Goal: Task Accomplishment & Management: Manage account settings

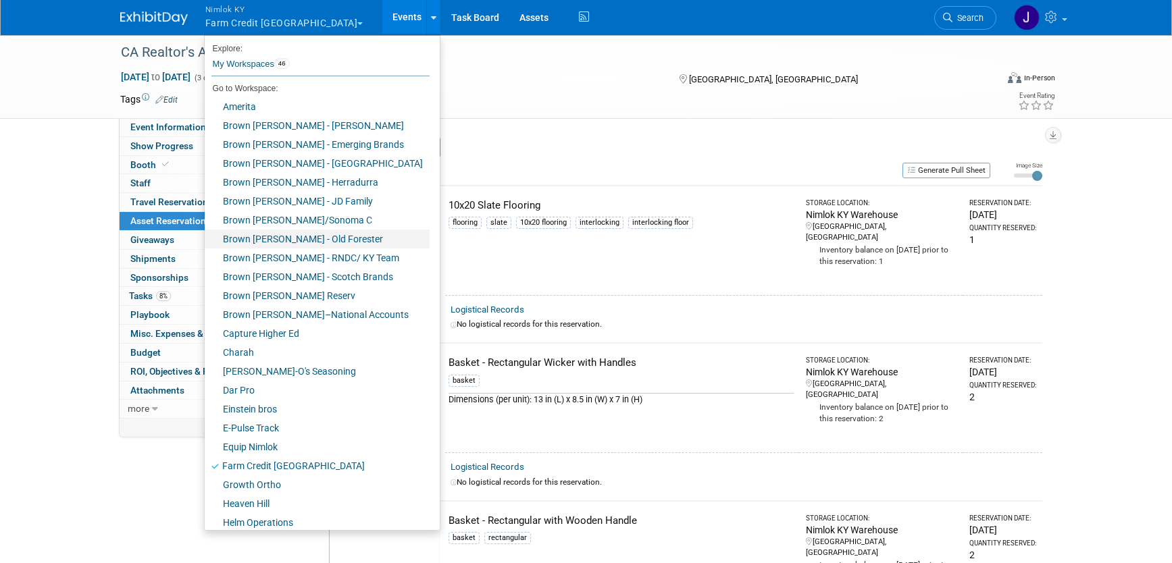
scroll to position [442, 0]
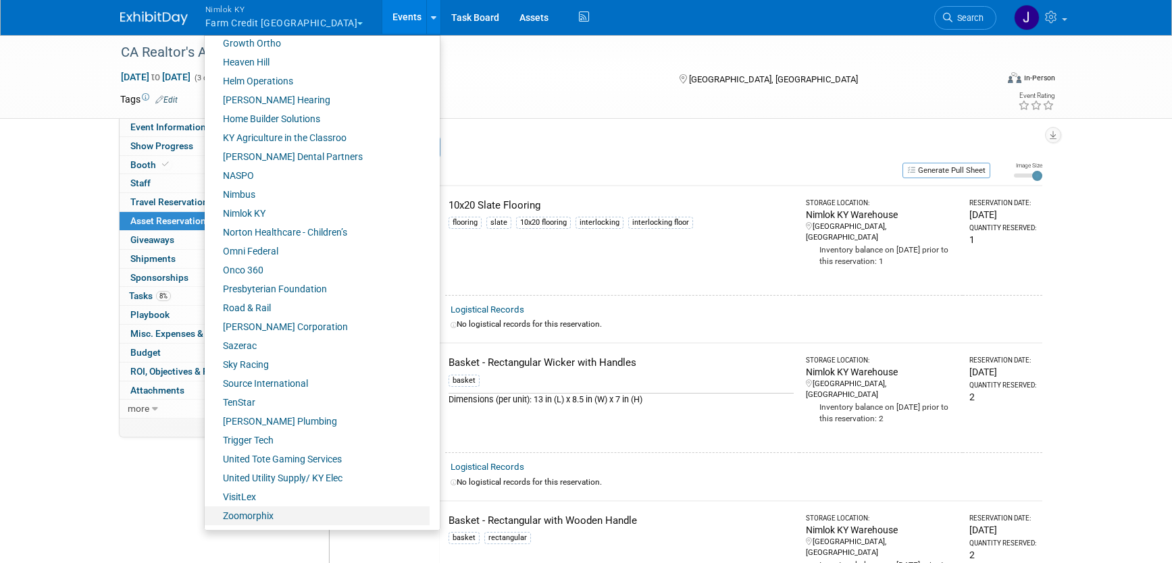
click at [269, 513] on link "Zoomorphix" at bounding box center [317, 516] width 225 height 19
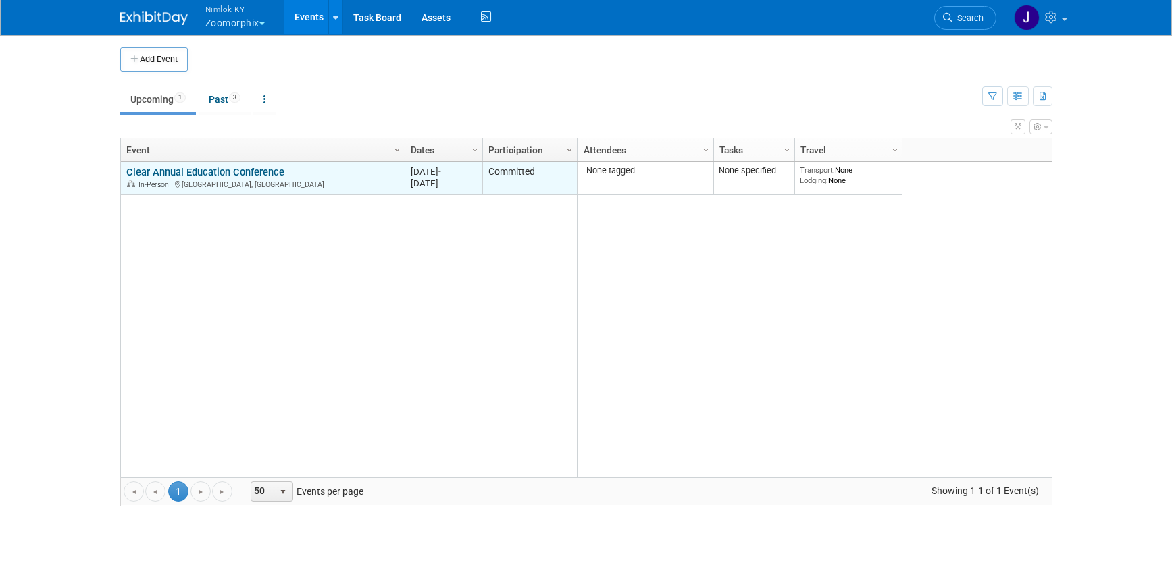
click at [273, 176] on link "Clear Annual Education Conference" at bounding box center [205, 172] width 158 height 12
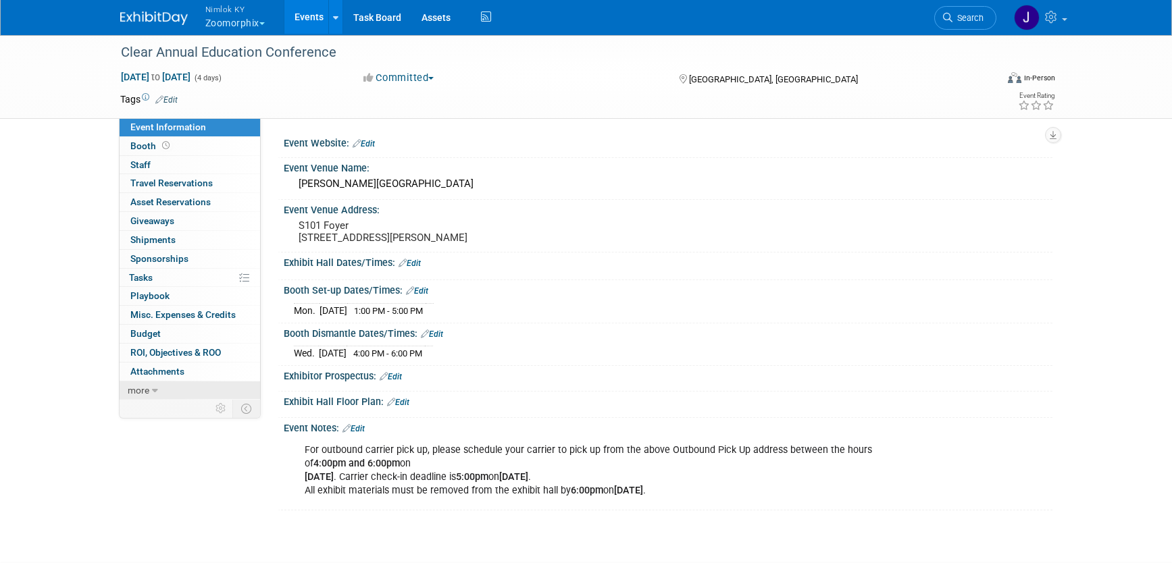
click at [140, 393] on span "more" at bounding box center [139, 390] width 22 height 11
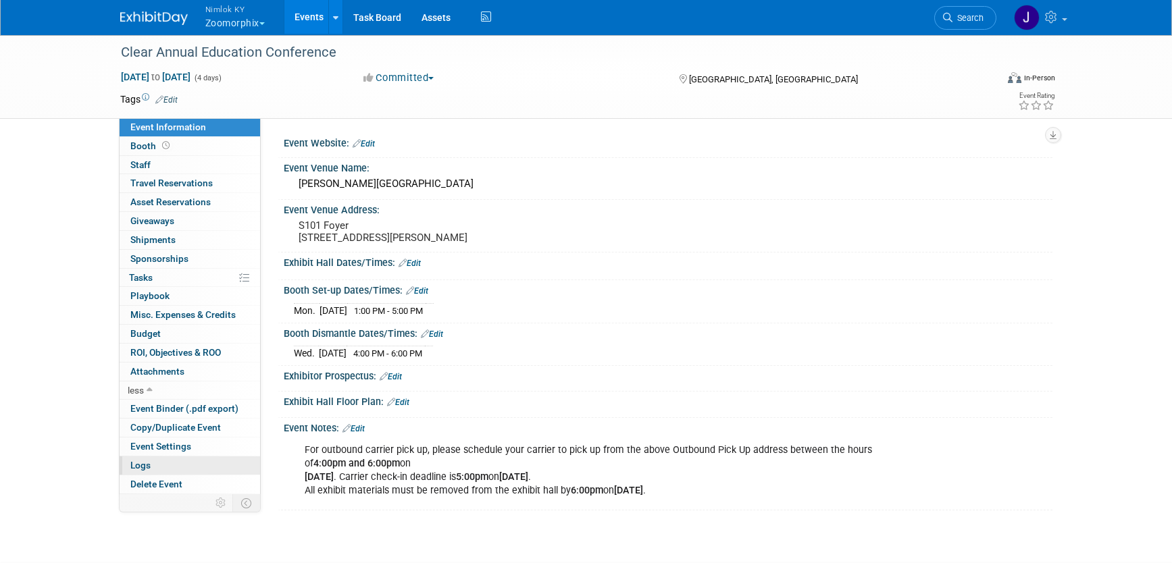
click at [140, 463] on span "Logs" at bounding box center [140, 465] width 20 height 11
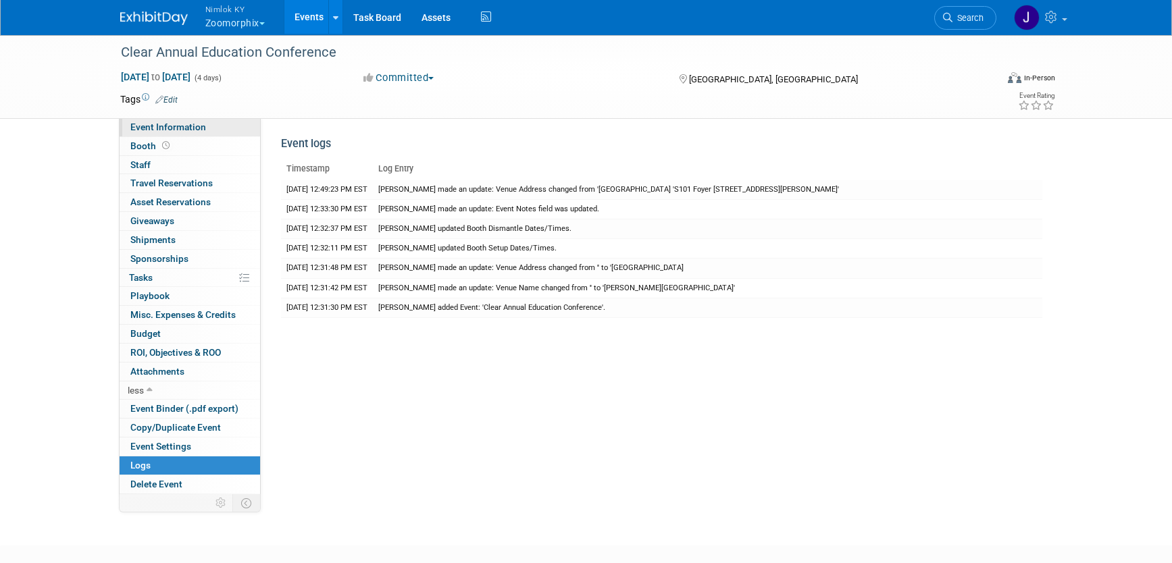
click at [196, 127] on span "Event Information" at bounding box center [168, 127] width 76 height 11
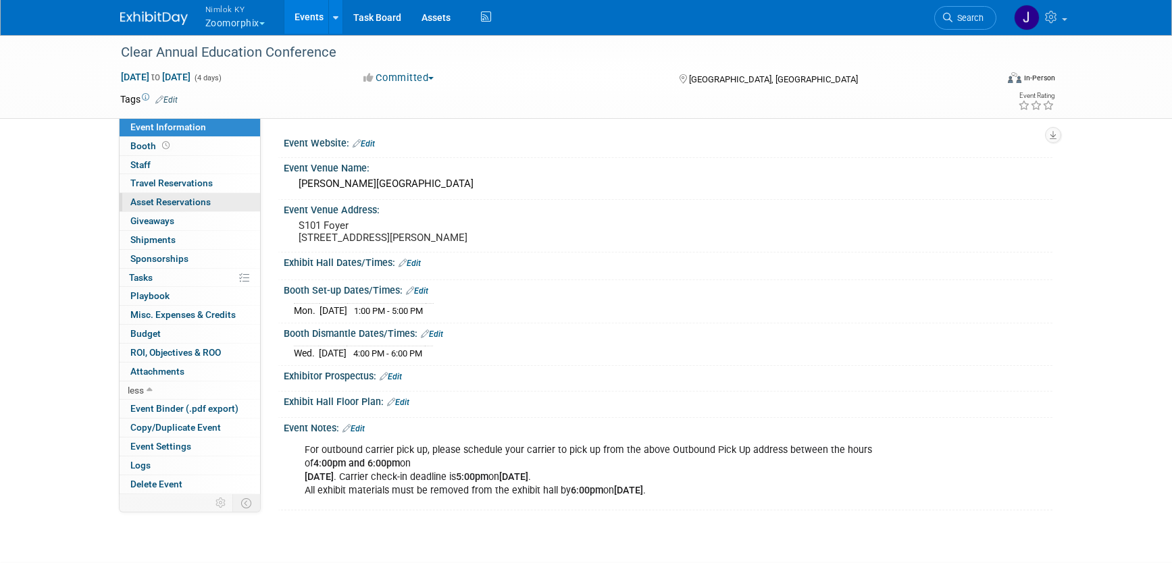
click at [195, 207] on link "0 Asset Reservations 0" at bounding box center [190, 202] width 140 height 18
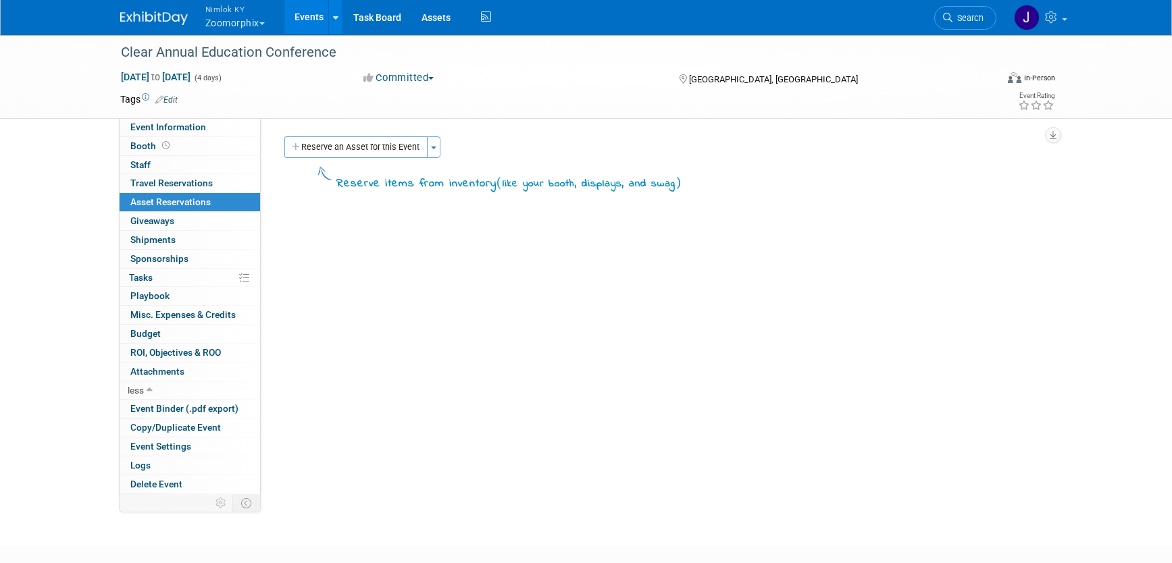
click at [245, 19] on button "Nimlok KY Zoomorphix" at bounding box center [243, 17] width 78 height 35
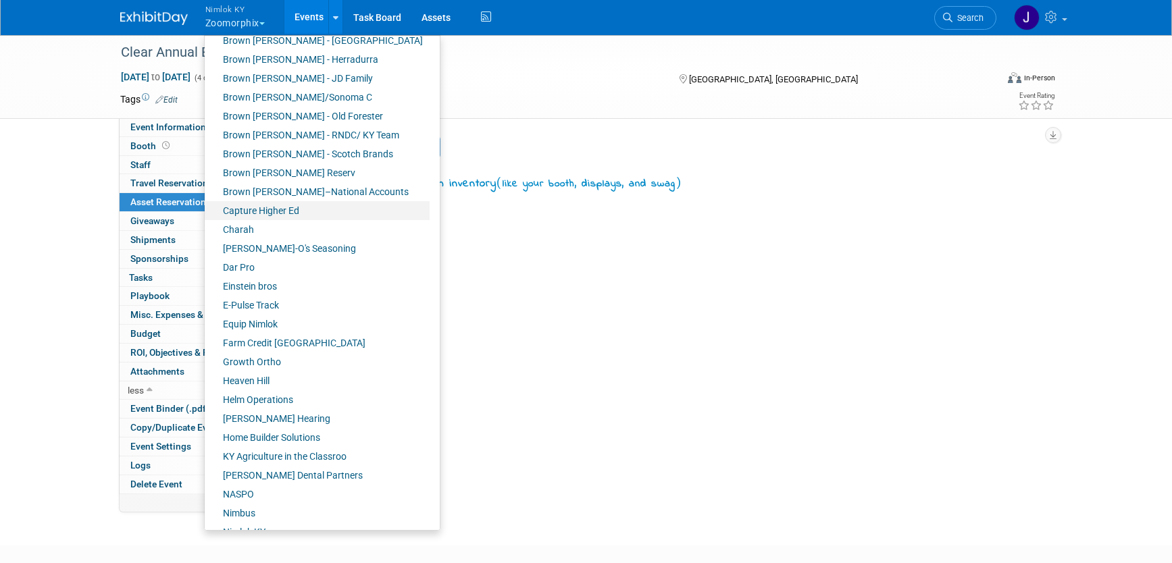
scroll to position [139, 0]
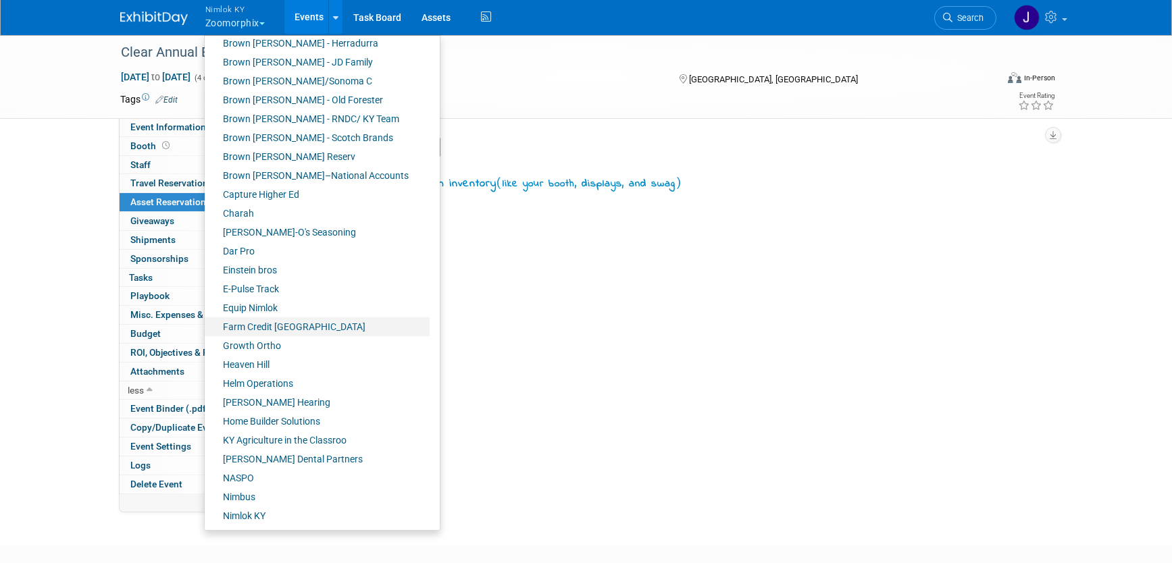
click at [307, 328] on link "Farm Credit [GEOGRAPHIC_DATA]" at bounding box center [317, 326] width 225 height 19
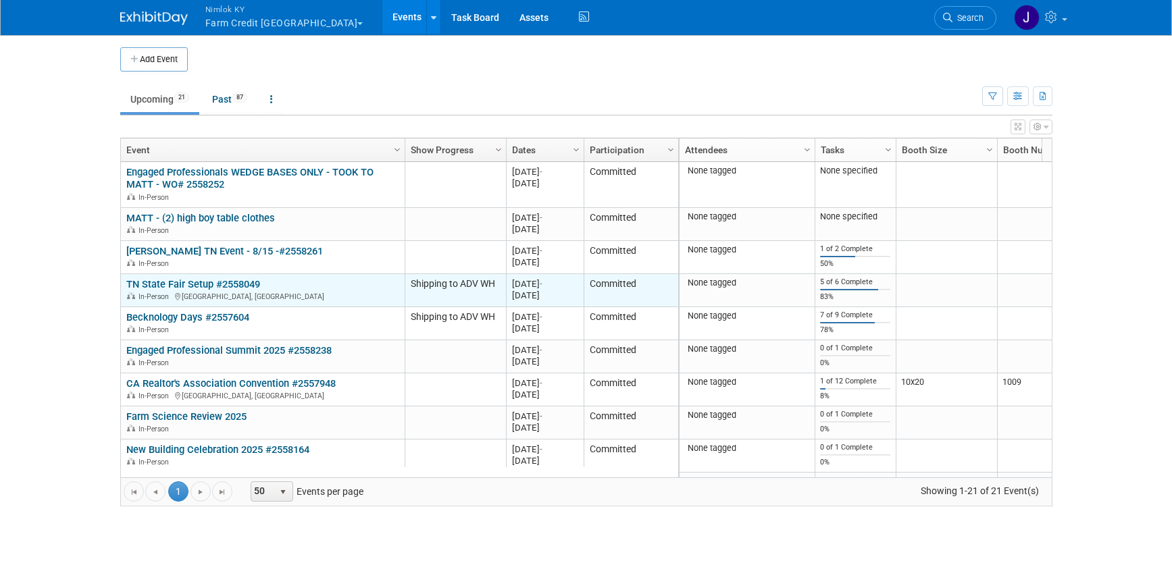
click at [208, 284] on link "TN State Fair Setup #2558049" at bounding box center [193, 284] width 134 height 12
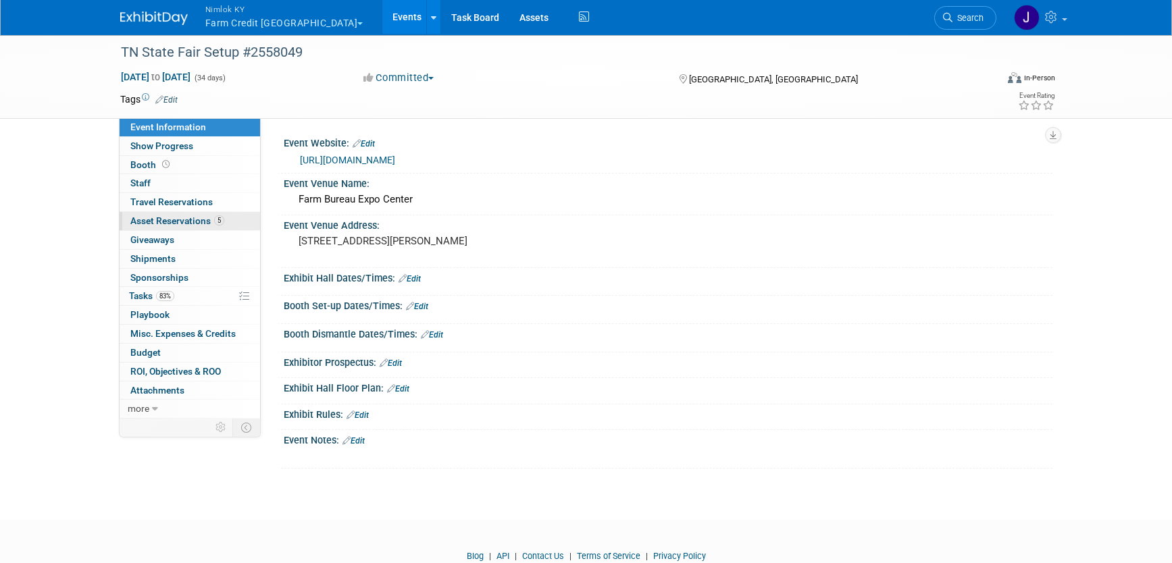
click at [199, 214] on link "5 Asset Reservations 5" at bounding box center [190, 221] width 140 height 18
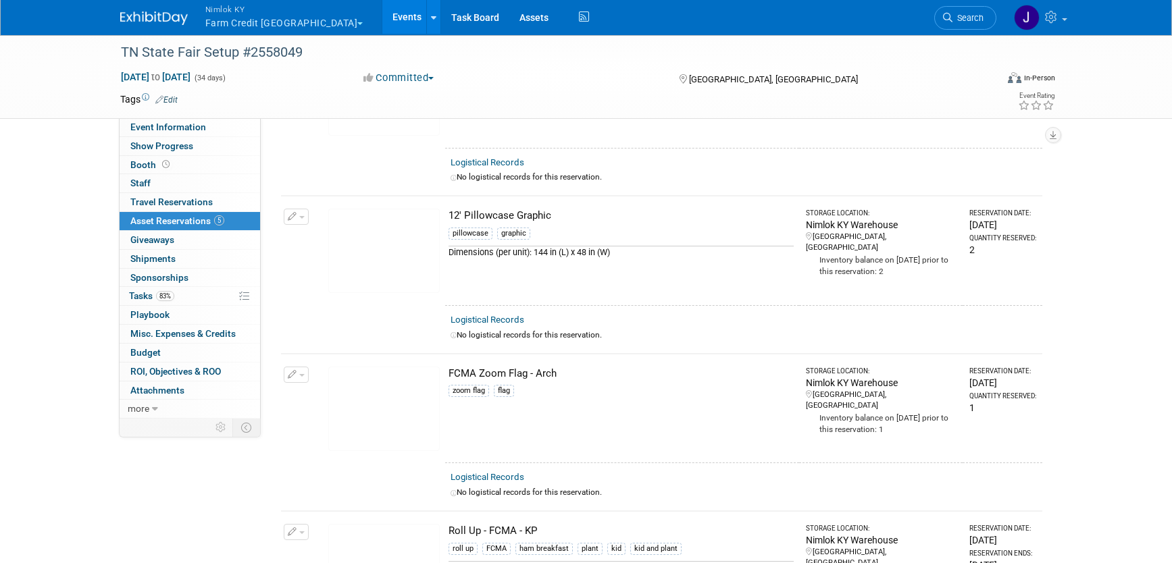
scroll to position [159, 0]
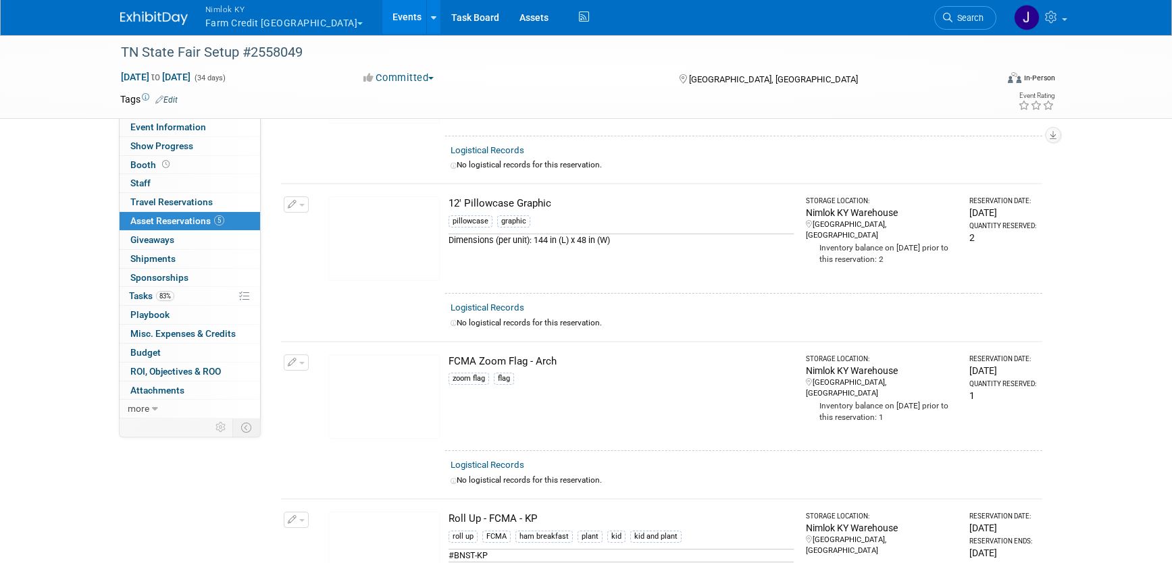
click at [409, 404] on img at bounding box center [383, 397] width 111 height 84
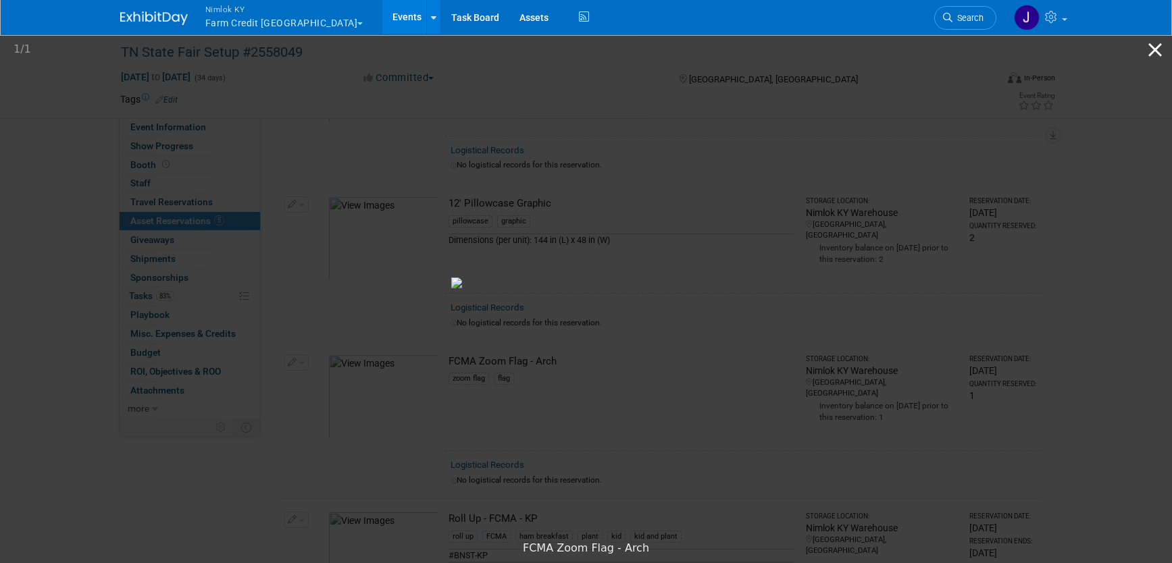
click at [1160, 51] on button "Close gallery" at bounding box center [1155, 50] width 34 height 32
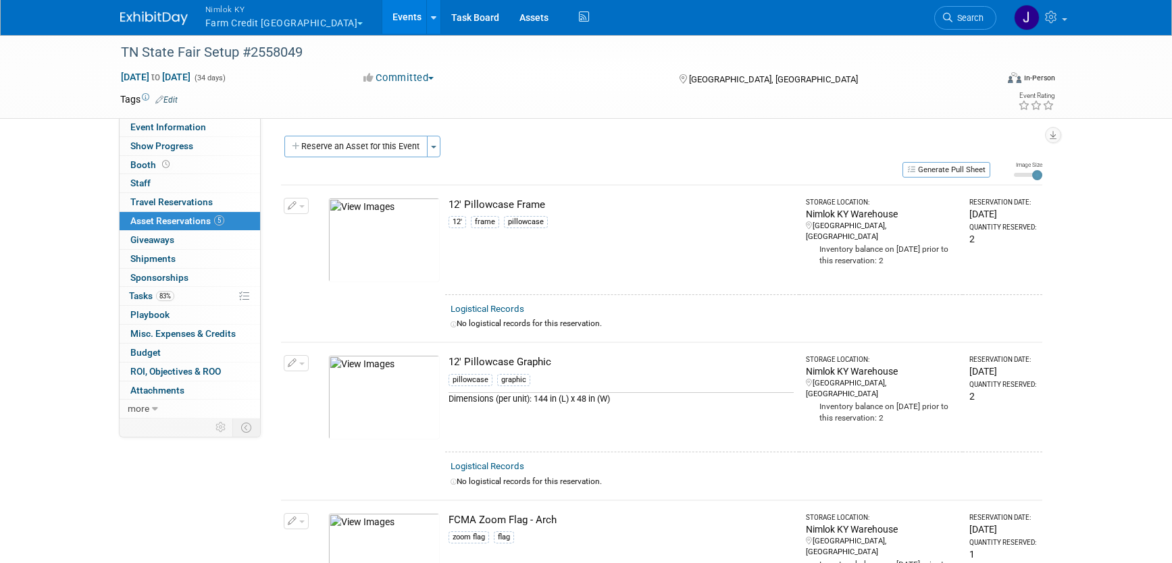
scroll to position [0, 0]
click at [363, 148] on button "Reserve an Asset for this Event" at bounding box center [355, 147] width 143 height 22
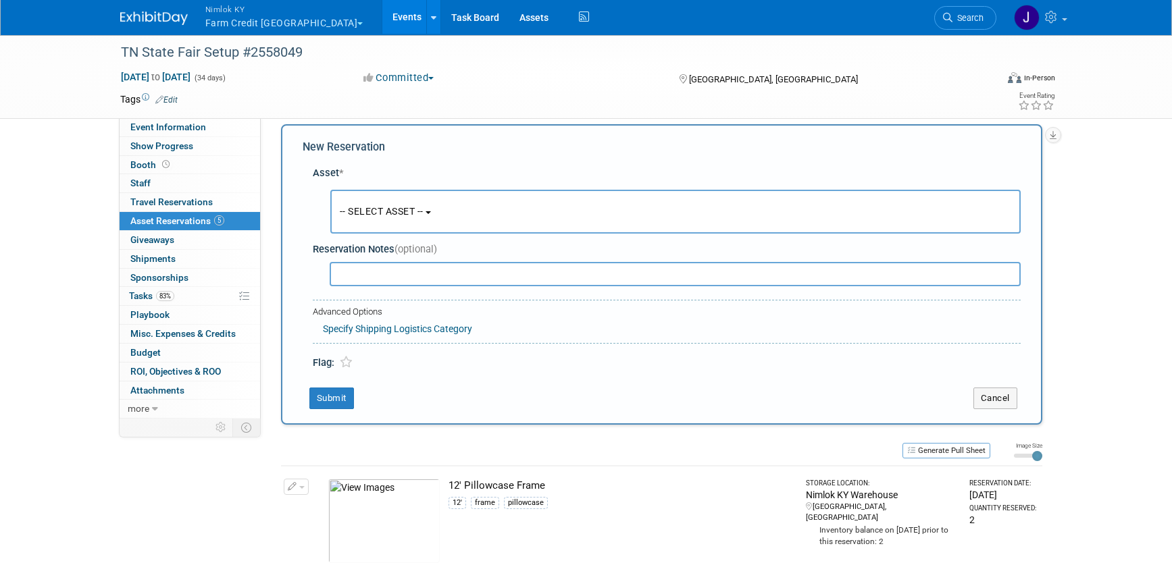
scroll to position [13, 0]
click at [373, 206] on span "-- SELECT ASSET --" at bounding box center [382, 210] width 84 height 11
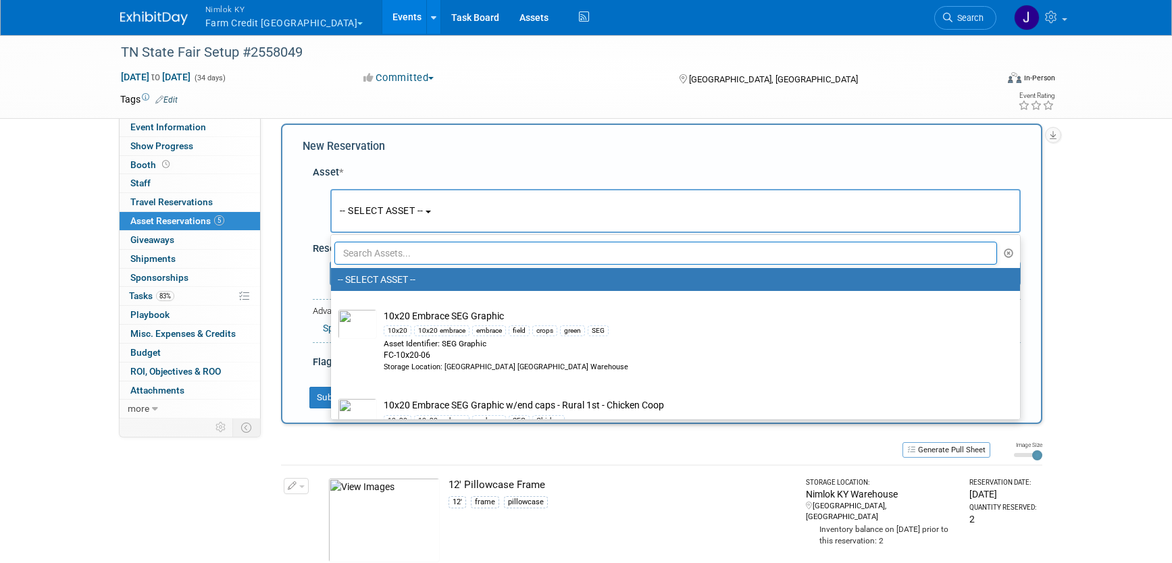
click at [414, 251] on input "text" at bounding box center [665, 253] width 663 height 23
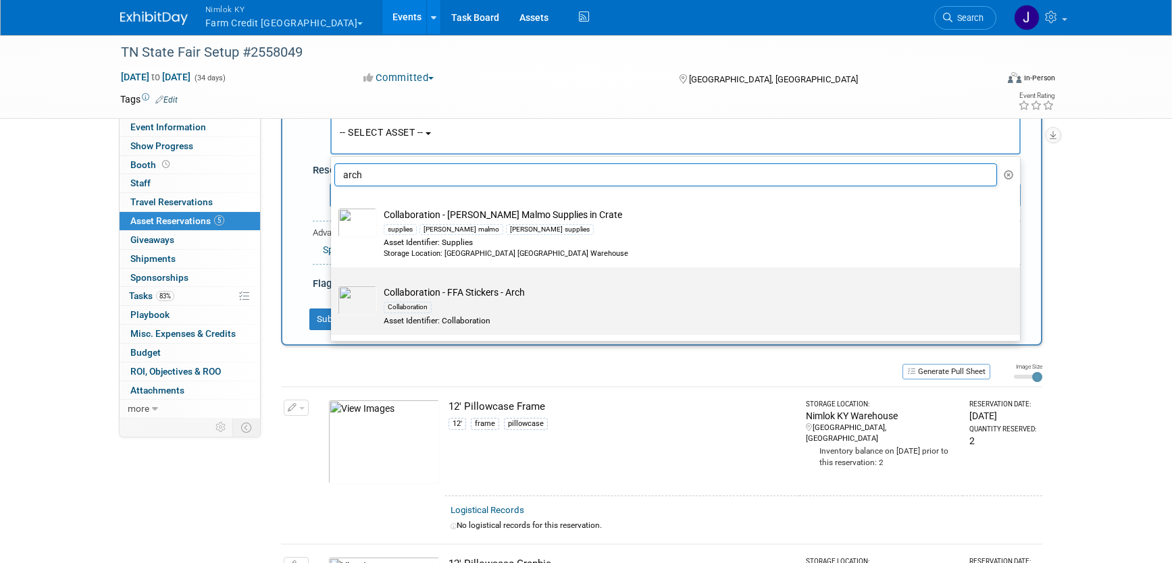
scroll to position [0, 0]
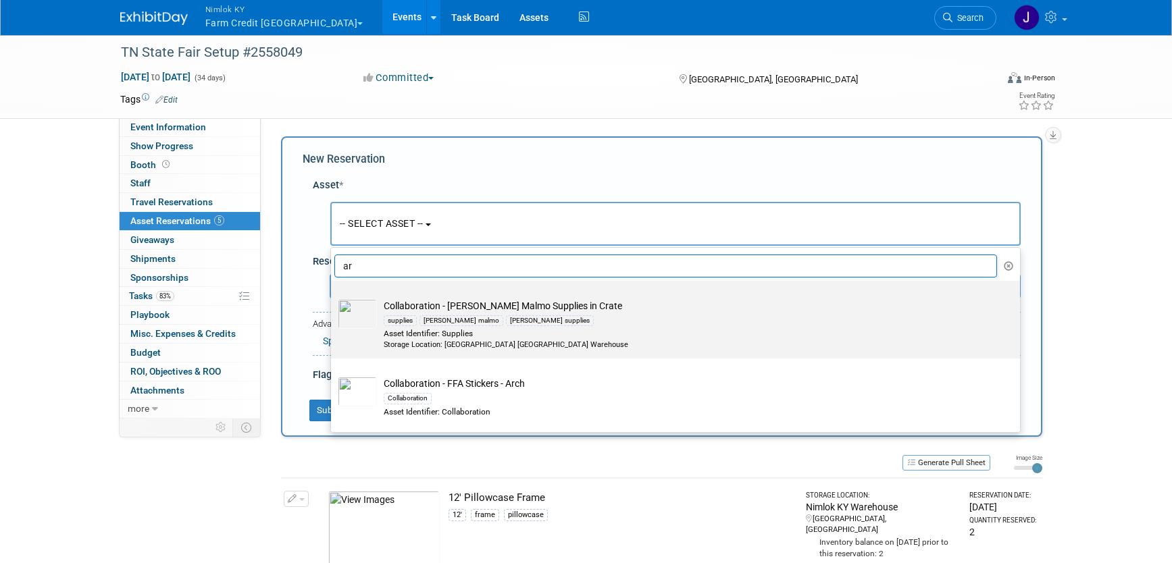
type input "a"
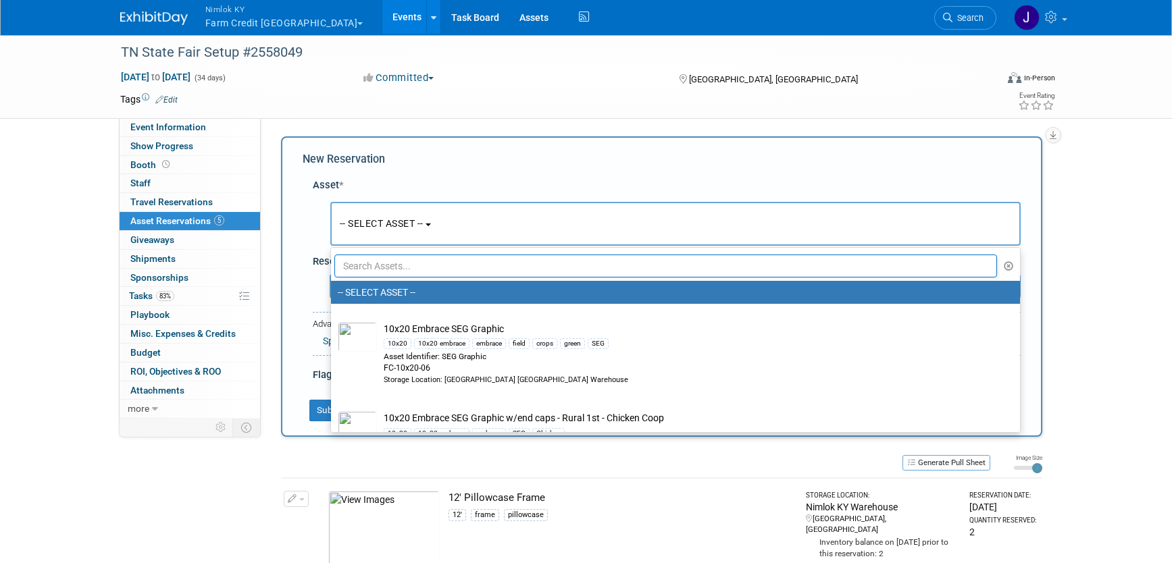
click at [536, 105] on td at bounding box center [537, 100] width 719 height 14
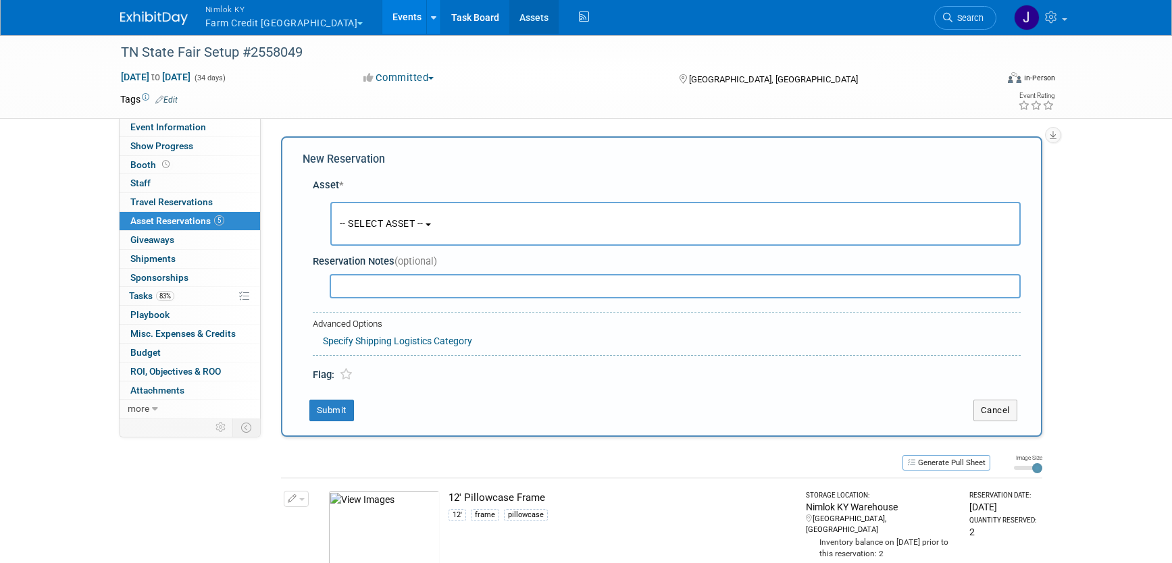
click at [509, 18] on link "Assets" at bounding box center [533, 17] width 49 height 34
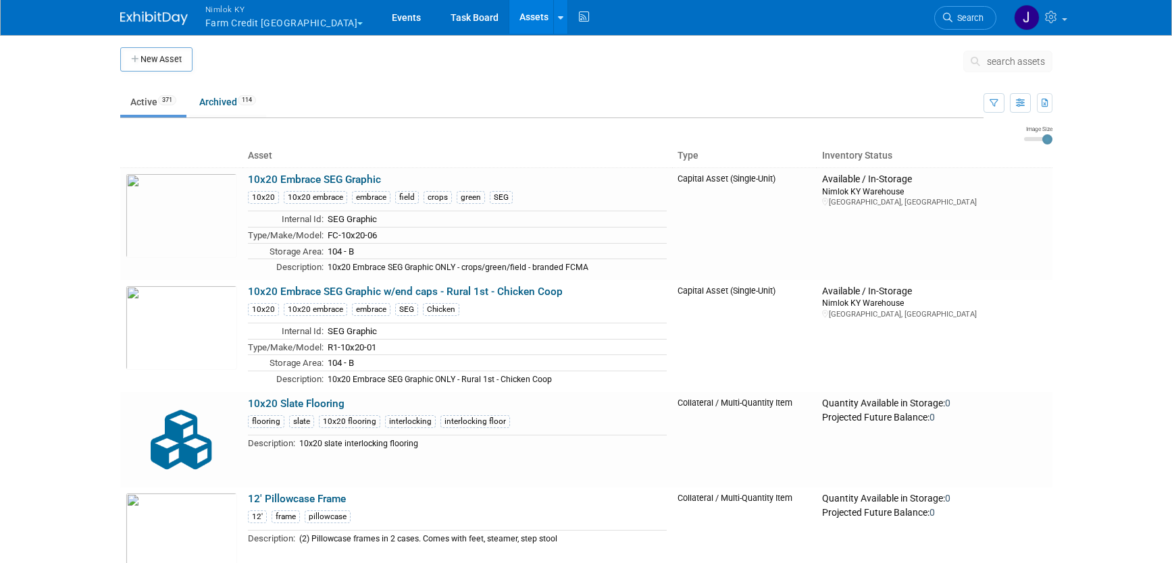
click at [275, 22] on button "Nimlok KY Farm Credit Mid America" at bounding box center [292, 17] width 176 height 35
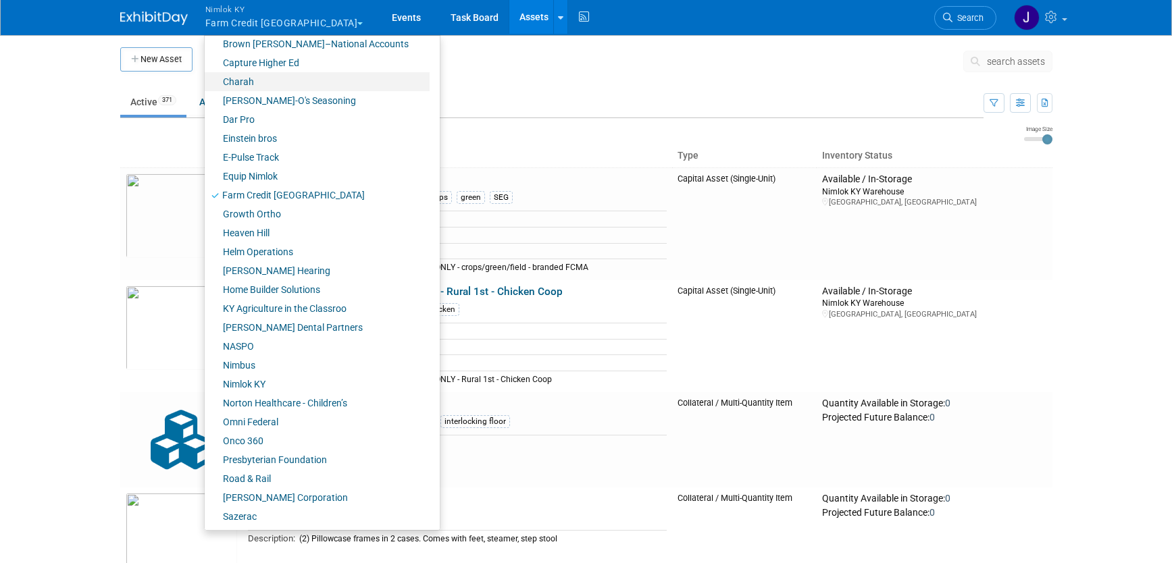
scroll to position [294, 0]
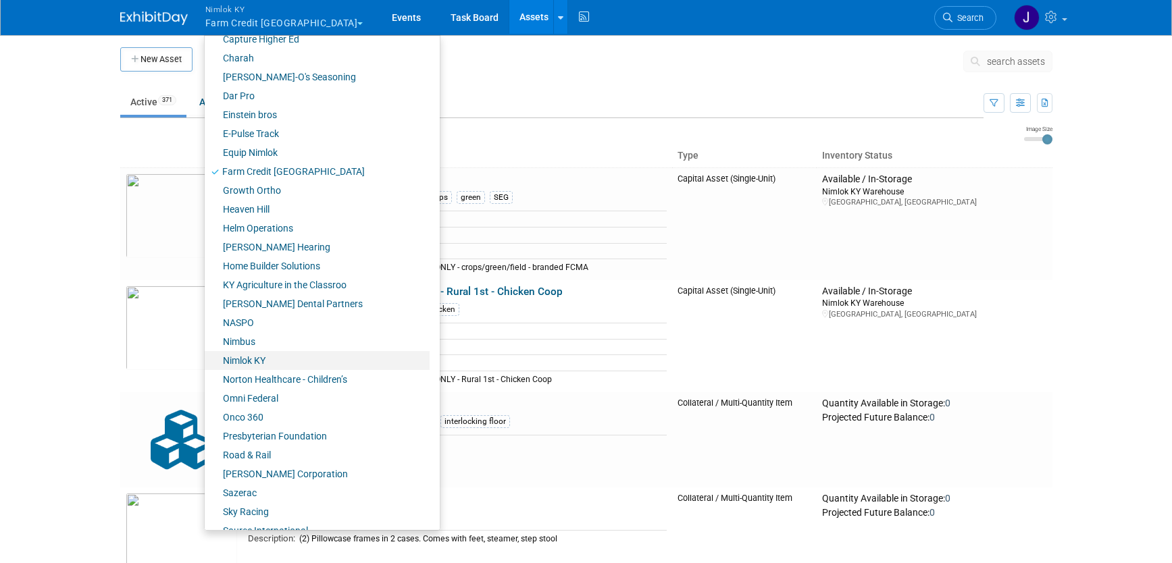
click at [293, 360] on link "Nimlok KY" at bounding box center [317, 360] width 225 height 19
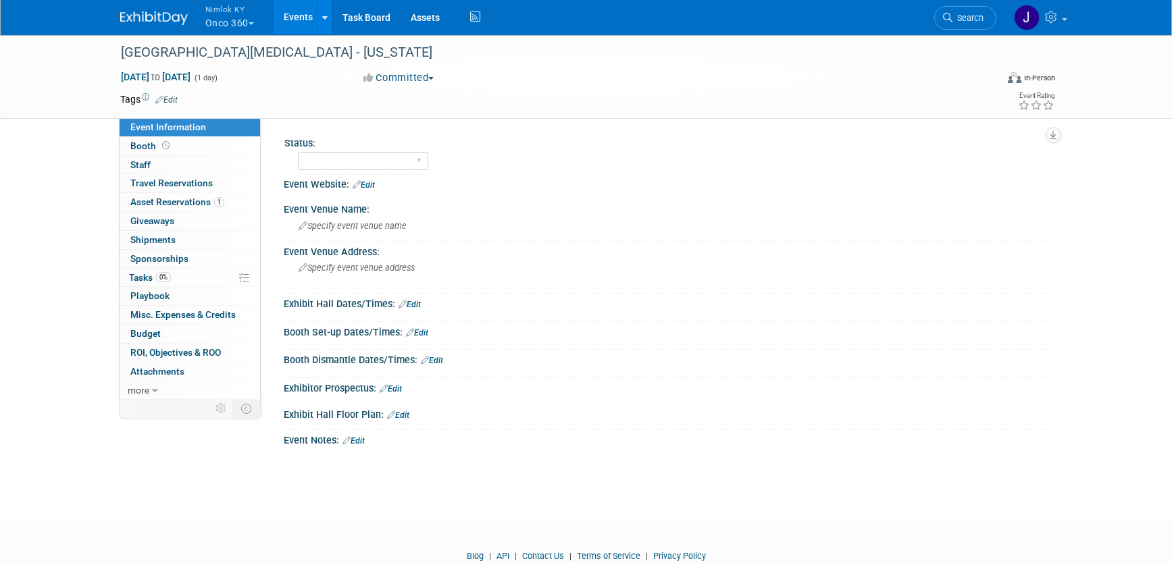
click at [301, 18] on link "Events" at bounding box center [298, 17] width 49 height 34
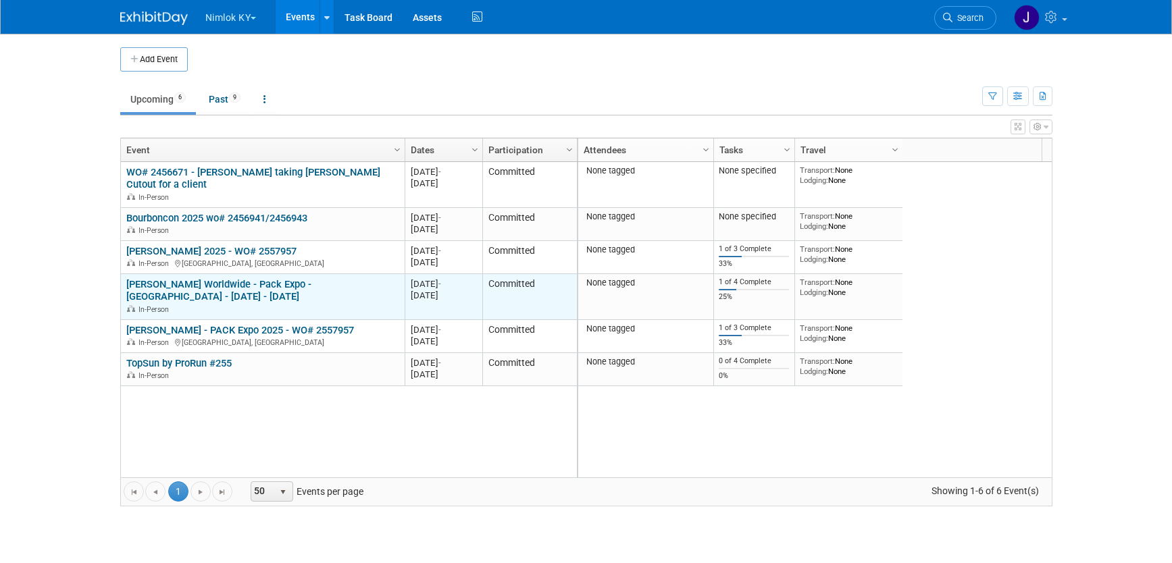
click at [184, 288] on link "[PERSON_NAME] Worldwide - Pack Expo - [GEOGRAPHIC_DATA] - [DATE] - [DATE]" at bounding box center [218, 290] width 185 height 25
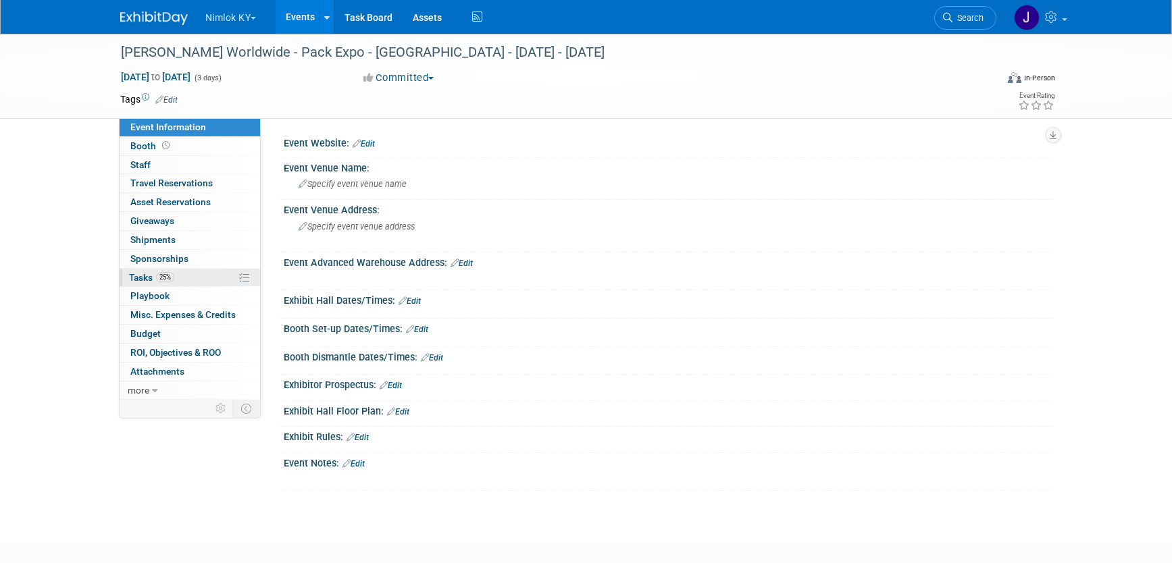
click at [174, 281] on span "Tasks 25%" at bounding box center [151, 277] width 45 height 11
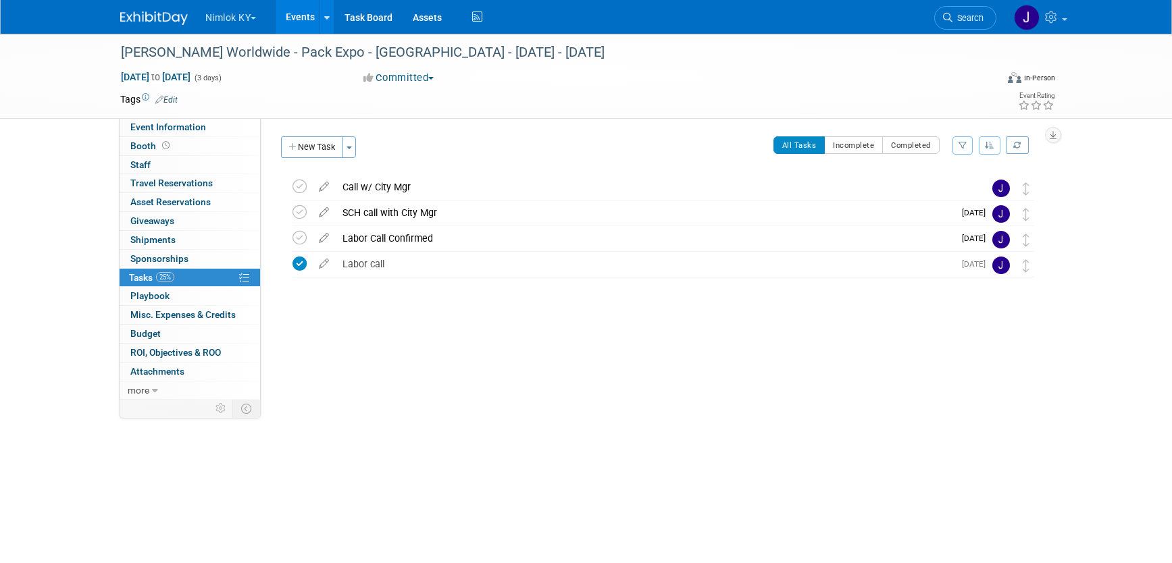
click at [244, 20] on button "Nimlok KY" at bounding box center [239, 15] width 70 height 30
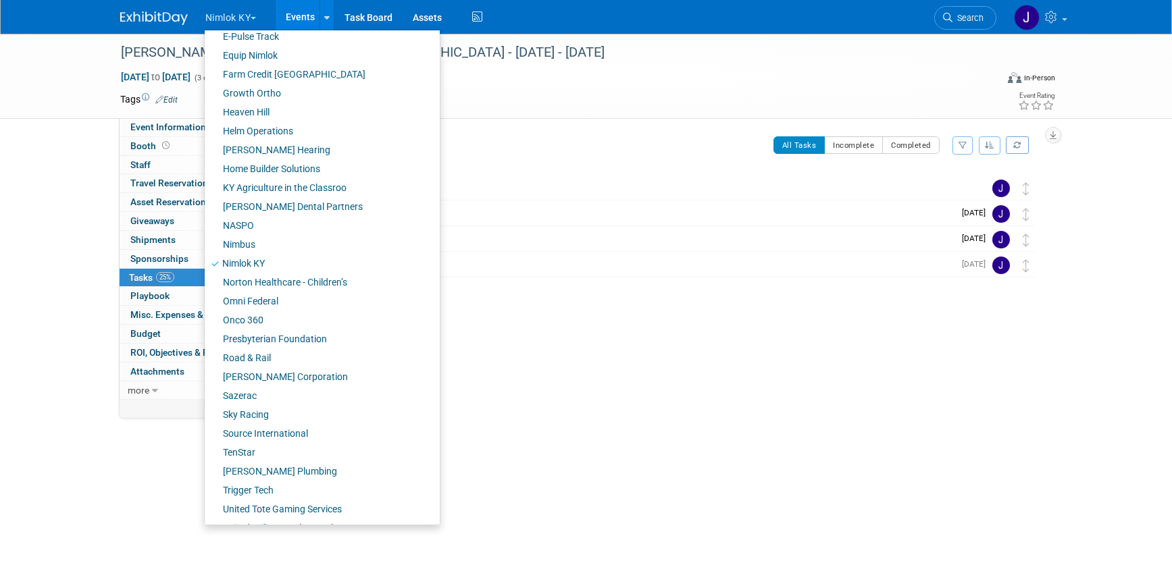
scroll to position [442, 0]
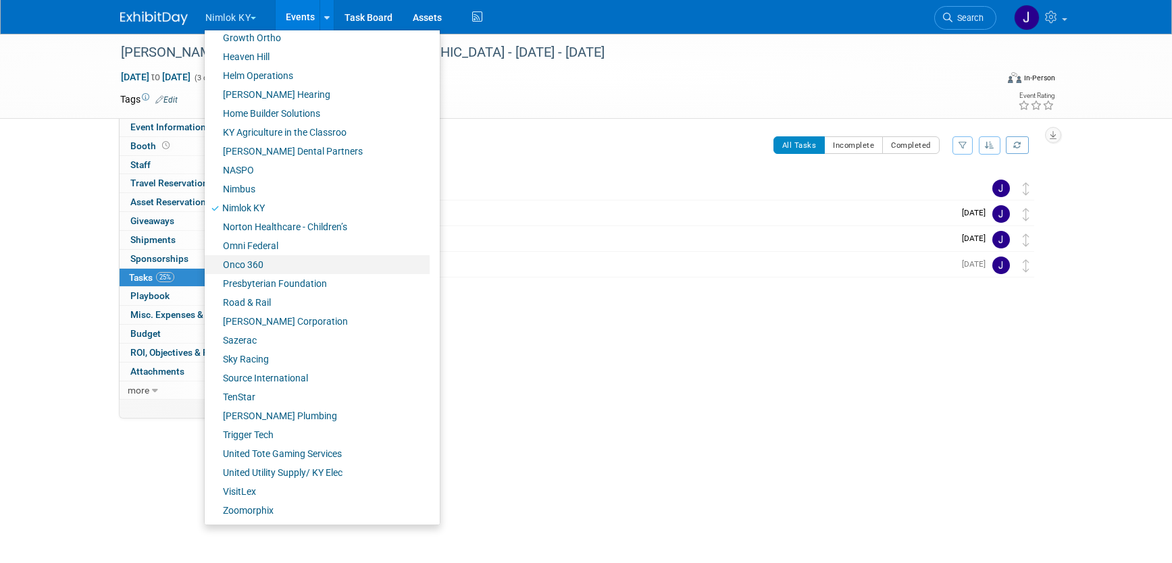
click at [257, 261] on link "Onco 360" at bounding box center [317, 264] width 225 height 19
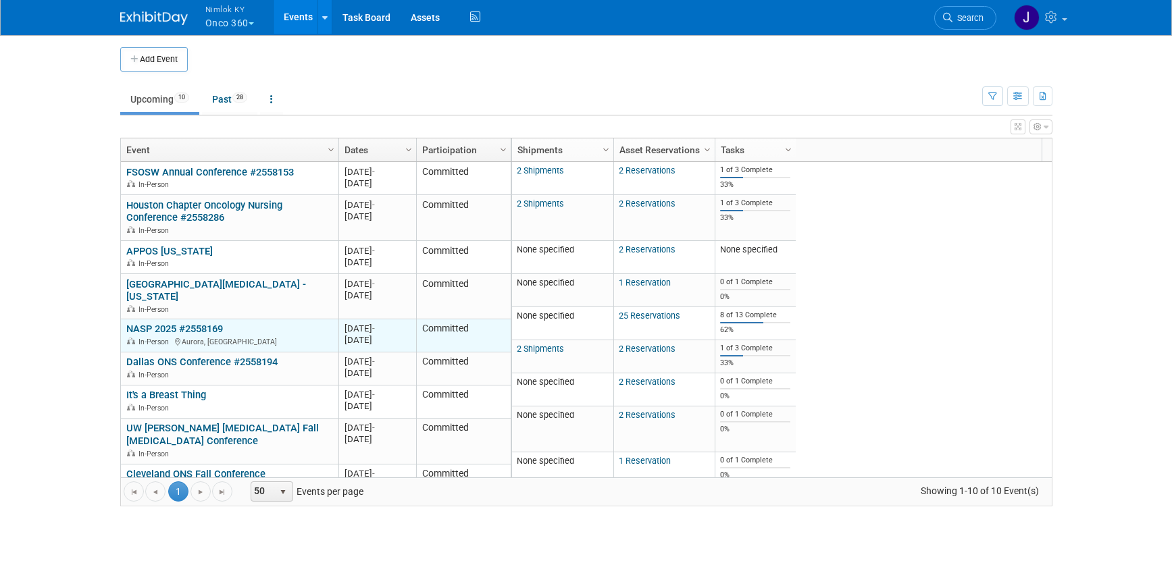
click at [174, 323] on link "NASP 2025 #2558169" at bounding box center [174, 329] width 97 height 12
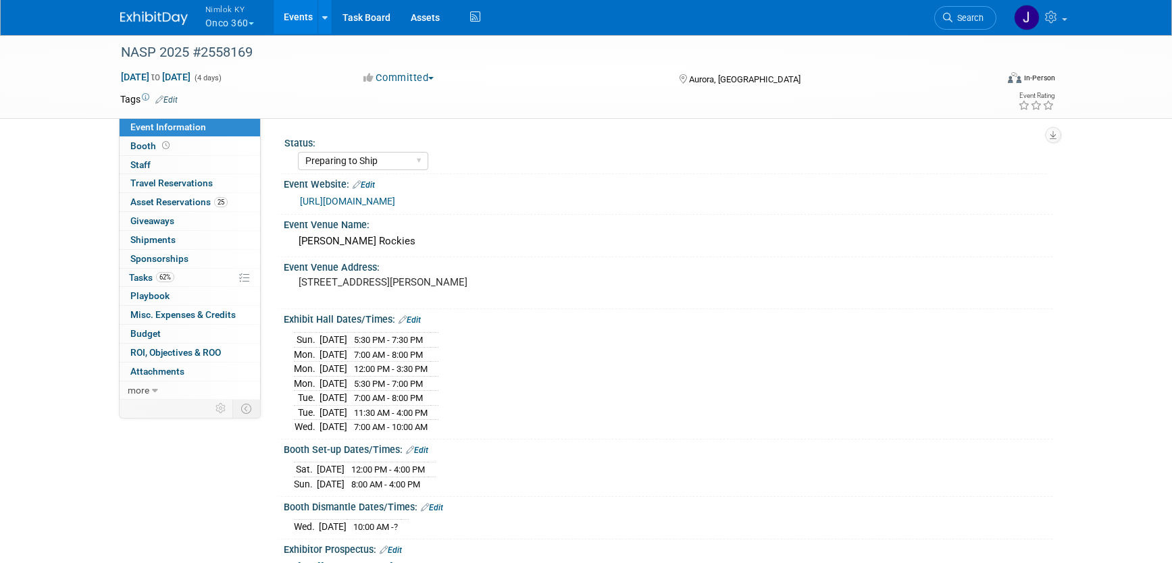
select select "Preparing to Ship"
click at [182, 275] on link "62% Tasks 62%" at bounding box center [190, 278] width 140 height 18
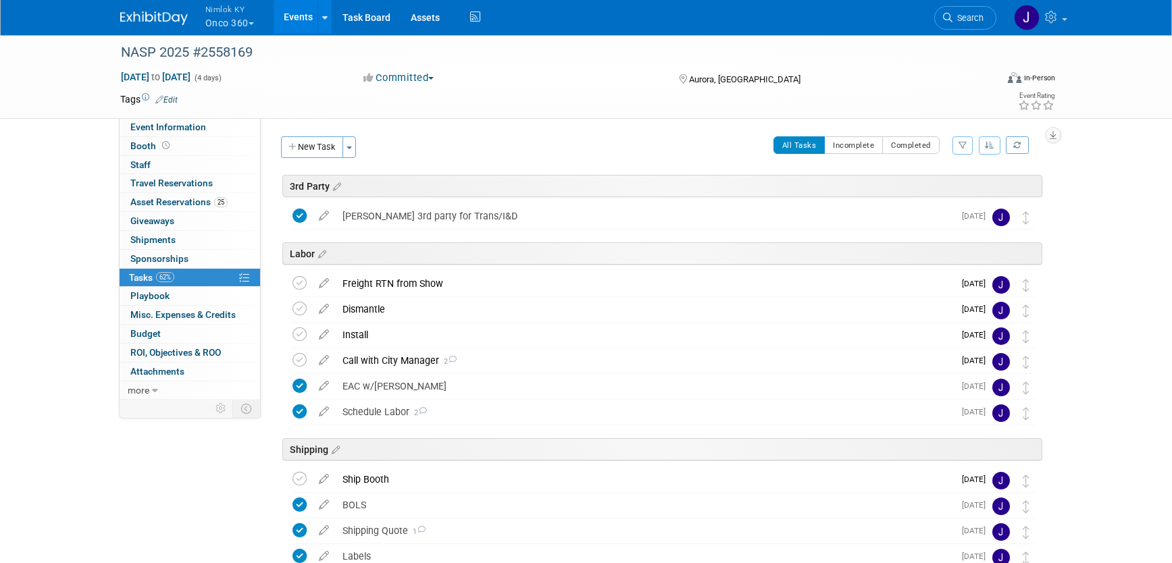
click at [239, 23] on button "Nimlok KY Onco 360" at bounding box center [237, 17] width 67 height 35
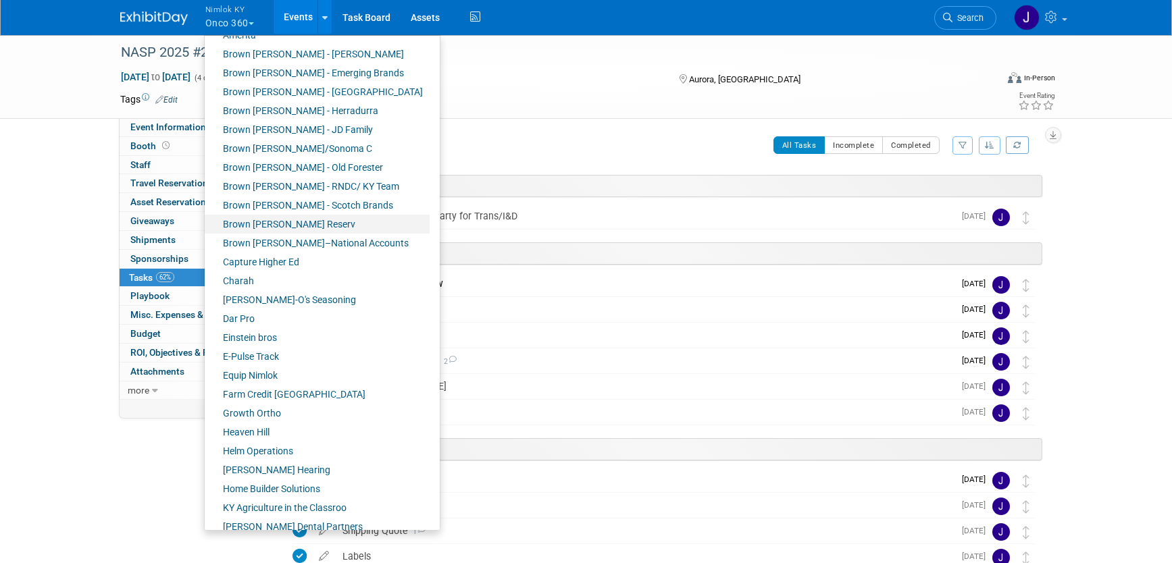
scroll to position [78, 0]
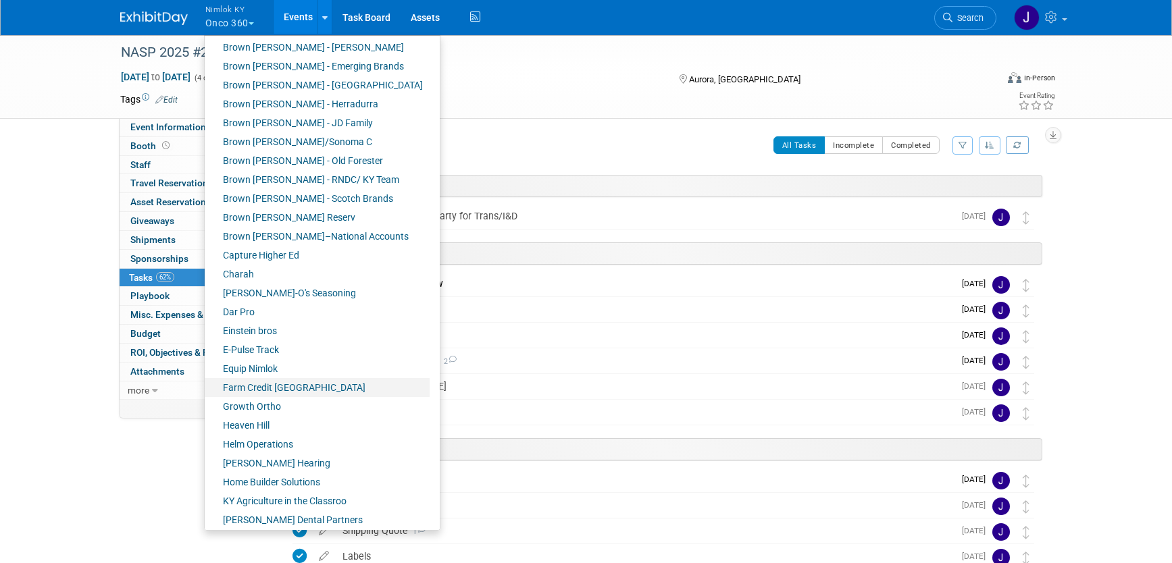
click at [315, 383] on link "Farm Credit [GEOGRAPHIC_DATA]" at bounding box center [317, 387] width 225 height 19
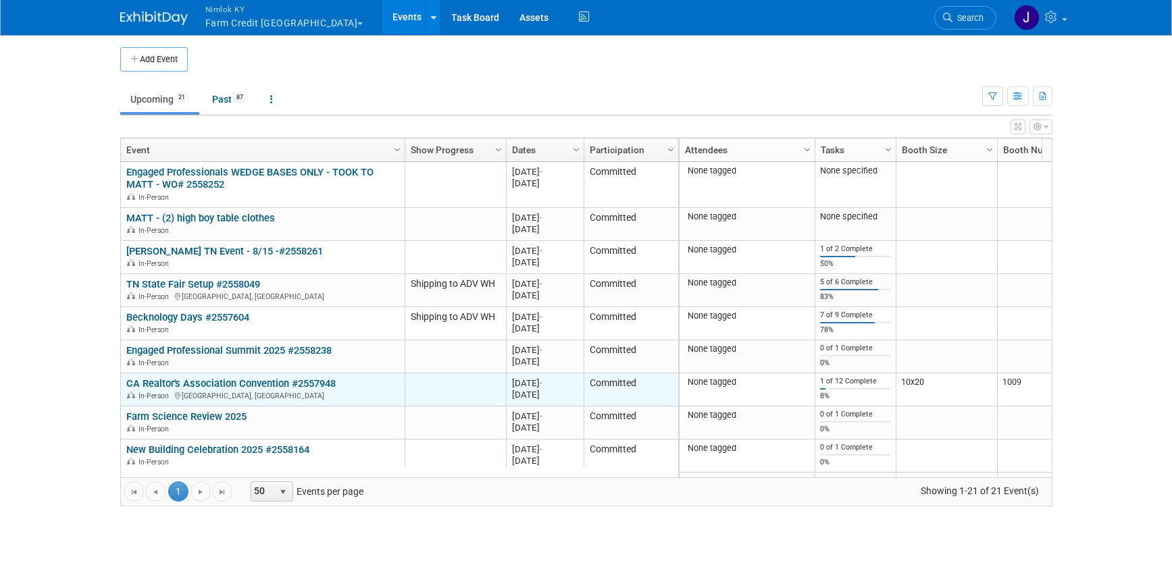
click at [219, 384] on link "CA Realtor's Association Convention #2557948" at bounding box center [230, 384] width 209 height 12
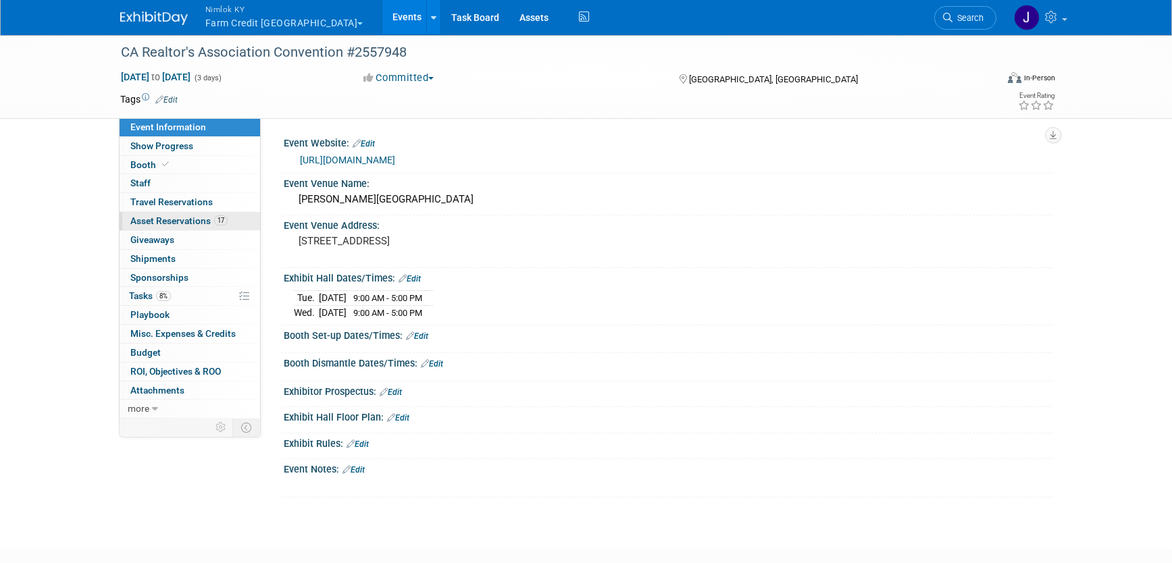
click at [219, 219] on span "17" at bounding box center [221, 220] width 14 height 10
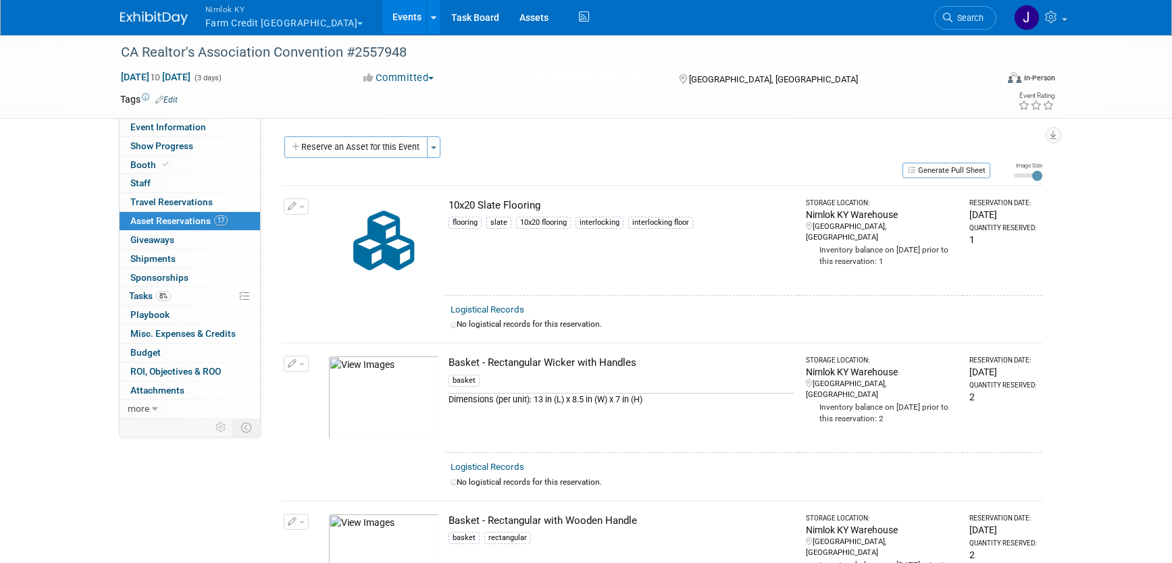
click at [305, 209] on button "button" at bounding box center [296, 207] width 25 height 16
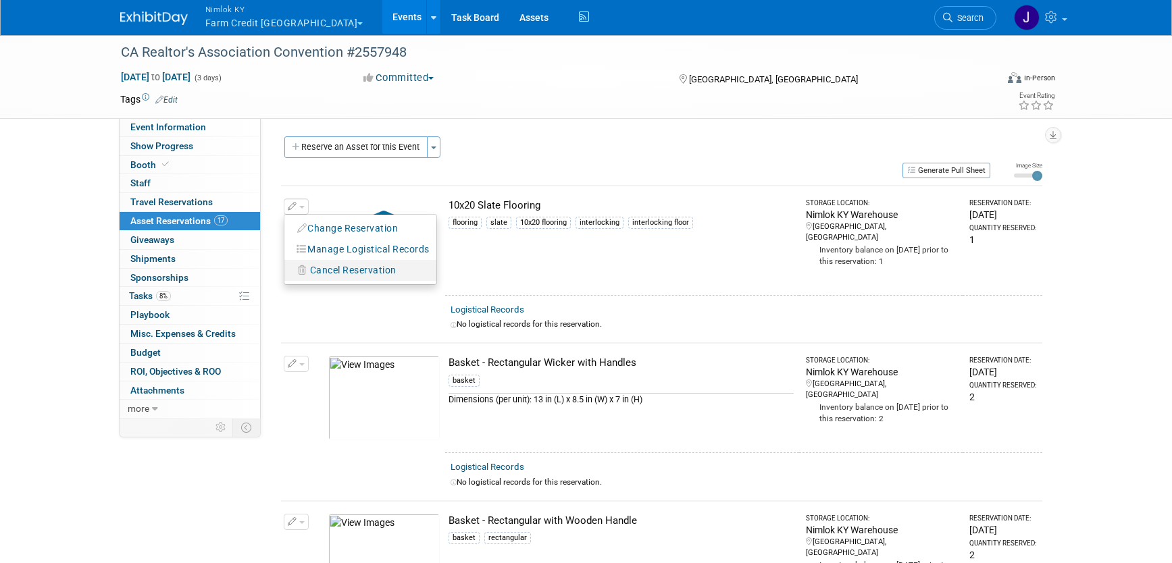
click at [326, 265] on span "Cancel Reservation" at bounding box center [353, 270] width 86 height 11
click at [454, 276] on link "Yes" at bounding box center [452, 282] width 39 height 22
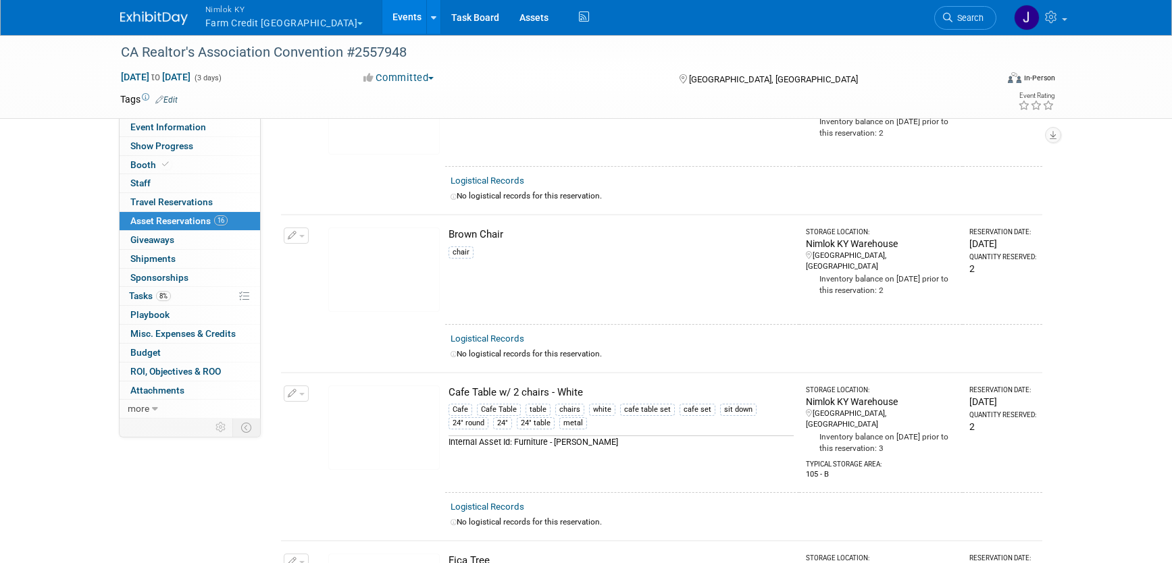
scroll to position [449, 0]
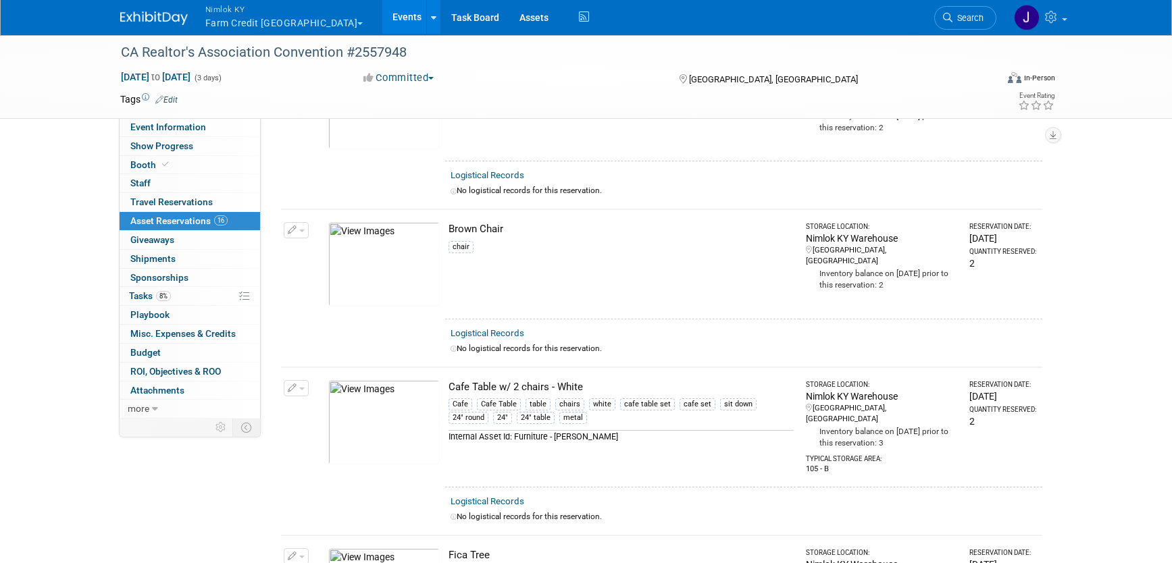
click at [304, 226] on button "button" at bounding box center [296, 230] width 25 height 16
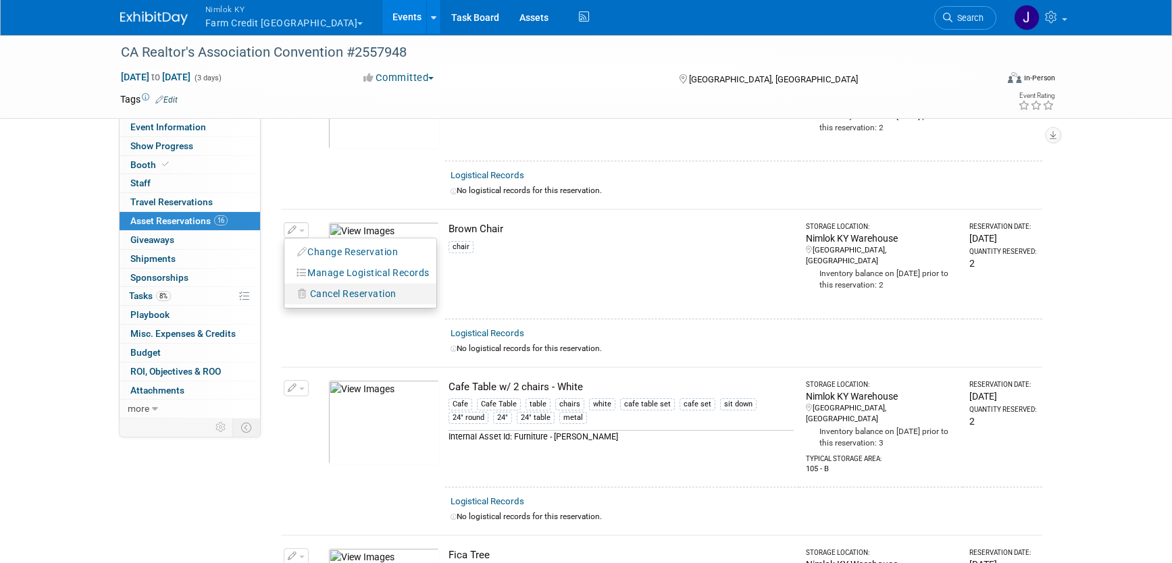
click at [332, 294] on span "Cancel Reservation" at bounding box center [353, 293] width 86 height 11
click at [444, 305] on icon at bounding box center [443, 305] width 8 height 7
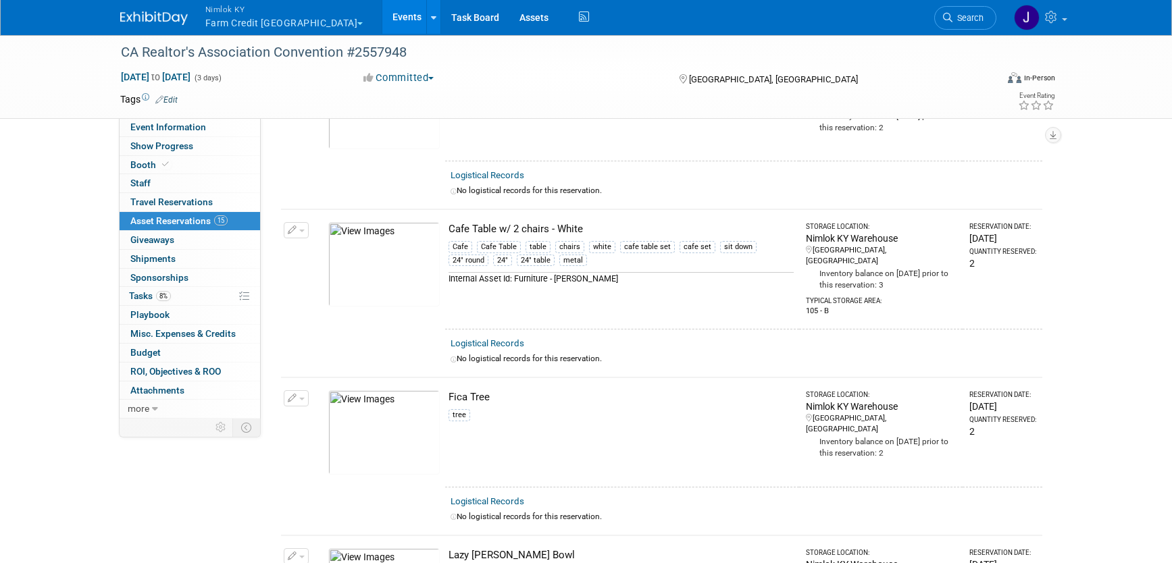
click at [302, 228] on button "button" at bounding box center [296, 230] width 25 height 16
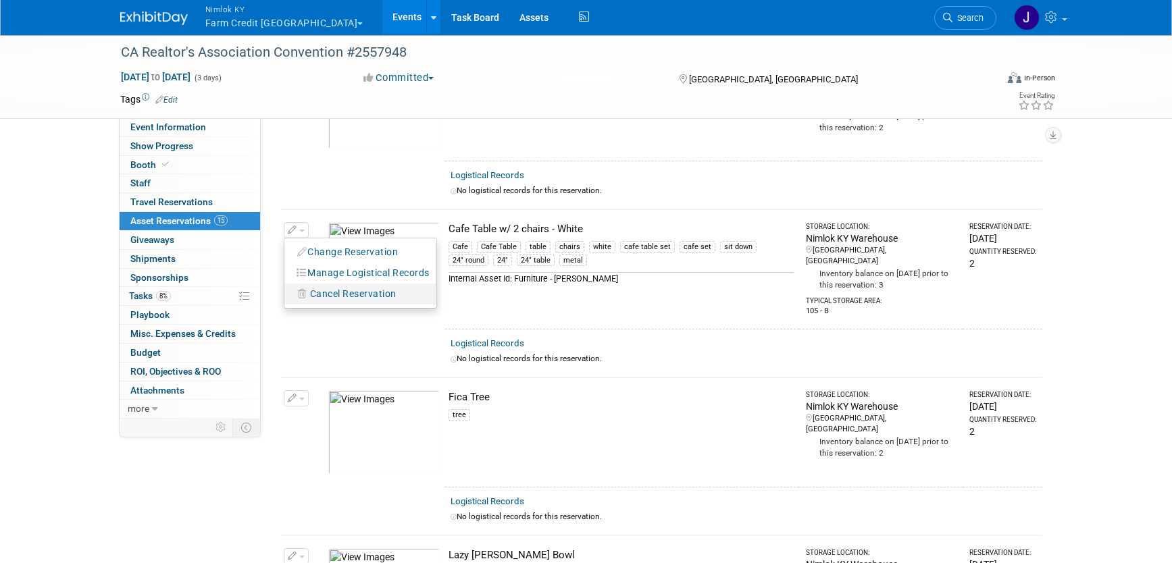
click at [342, 297] on span "Cancel Reservation" at bounding box center [353, 293] width 86 height 11
click at [452, 305] on link "Yes" at bounding box center [452, 305] width 39 height 22
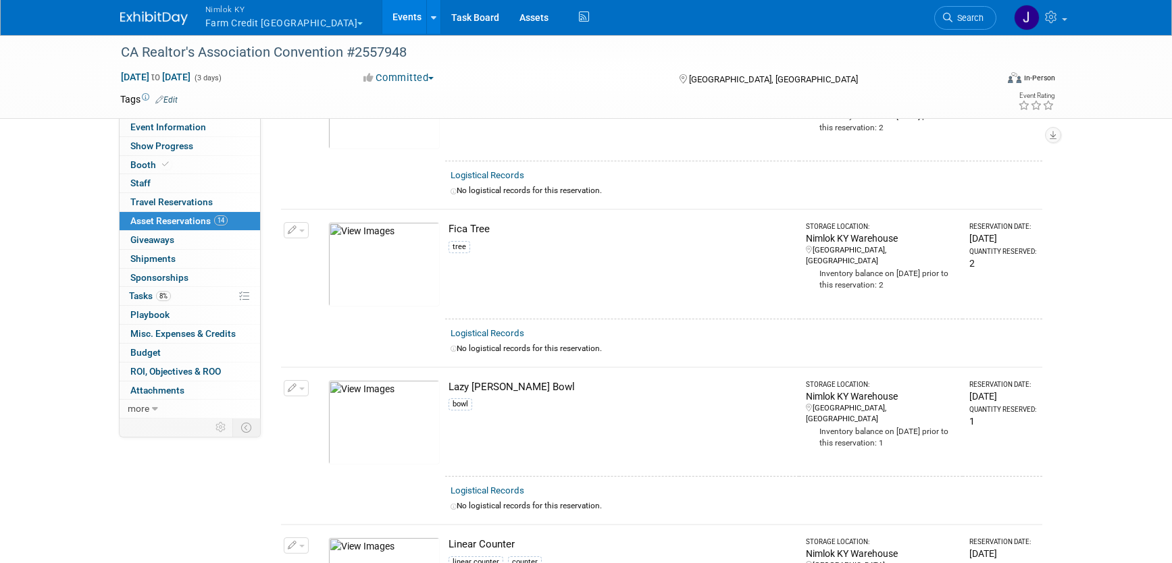
click at [301, 230] on span "button" at bounding box center [301, 231] width 5 height 3
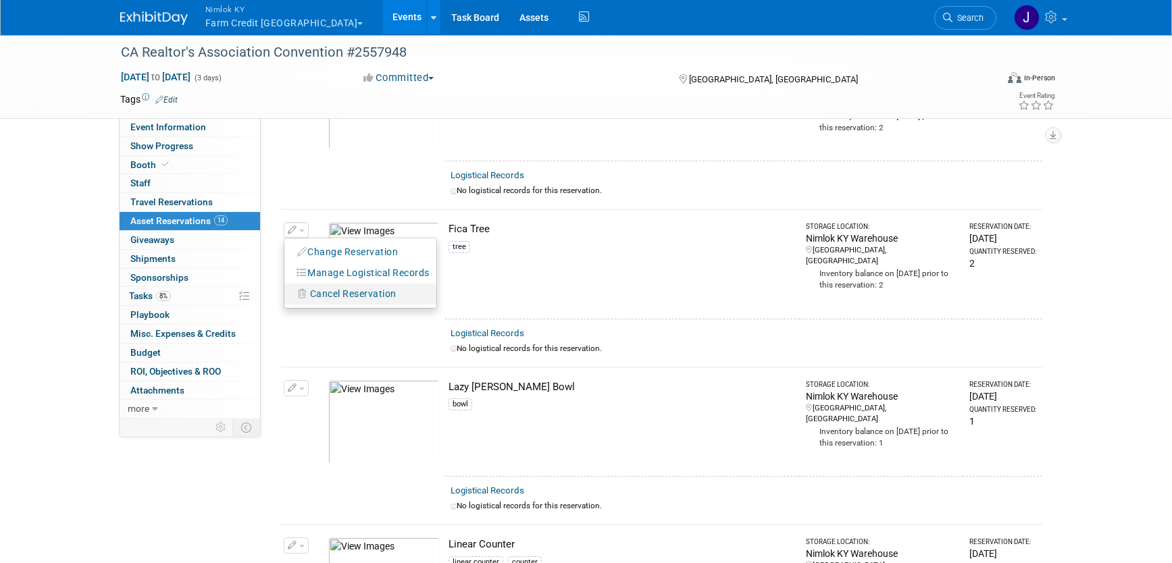
click at [382, 294] on span "Cancel Reservation" at bounding box center [353, 293] width 86 height 11
click at [448, 303] on link "Yes" at bounding box center [452, 305] width 39 height 22
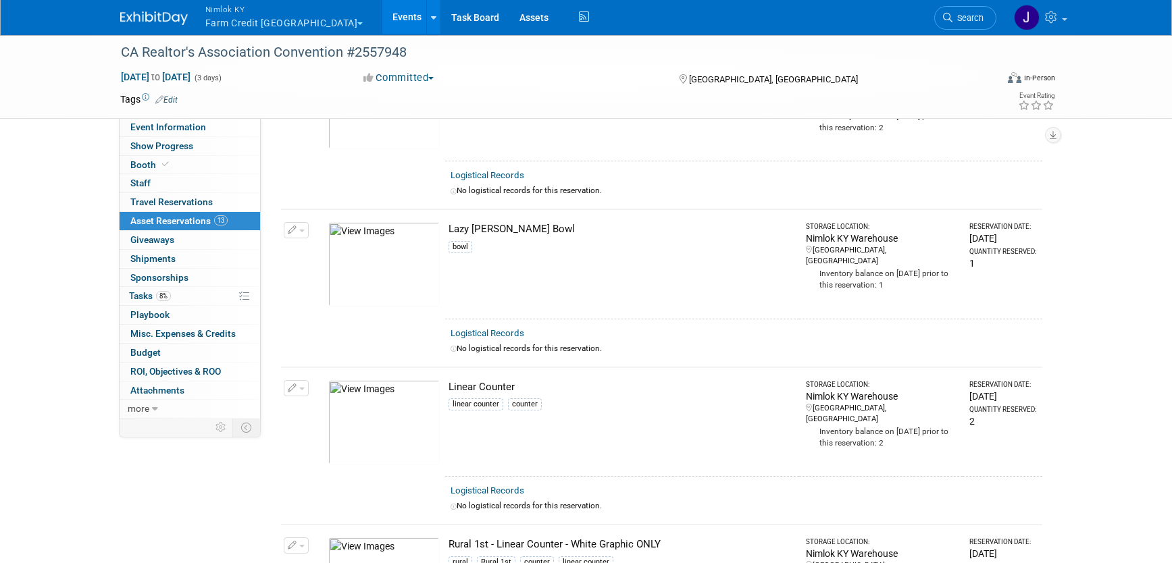
click at [301, 228] on button "button" at bounding box center [296, 230] width 25 height 16
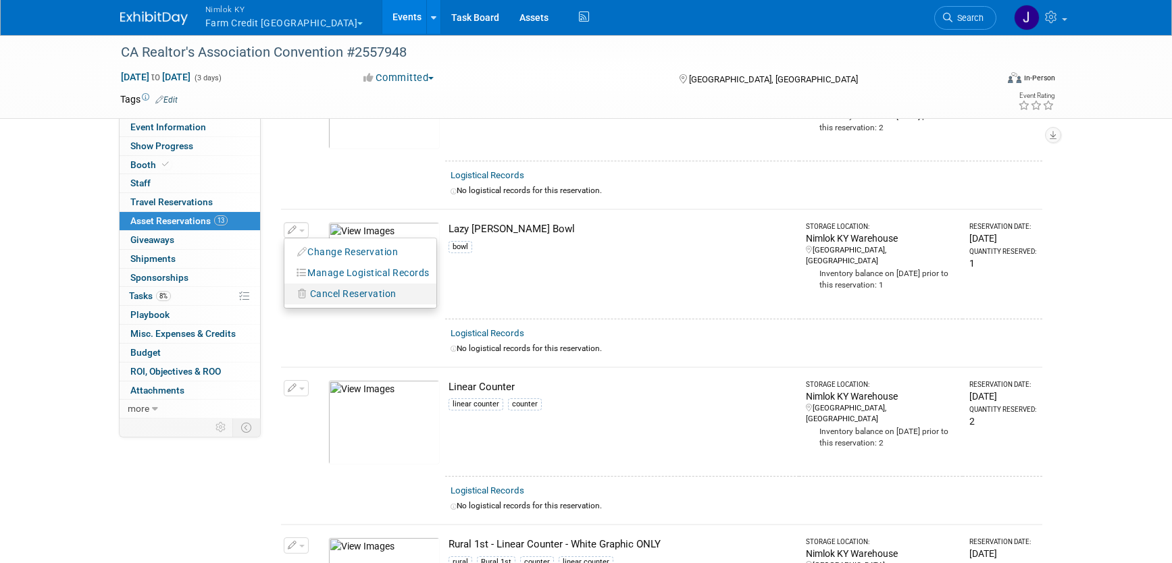
click at [340, 299] on span "Cancel Reservation" at bounding box center [353, 293] width 86 height 11
click at [449, 307] on link "Yes" at bounding box center [452, 305] width 39 height 22
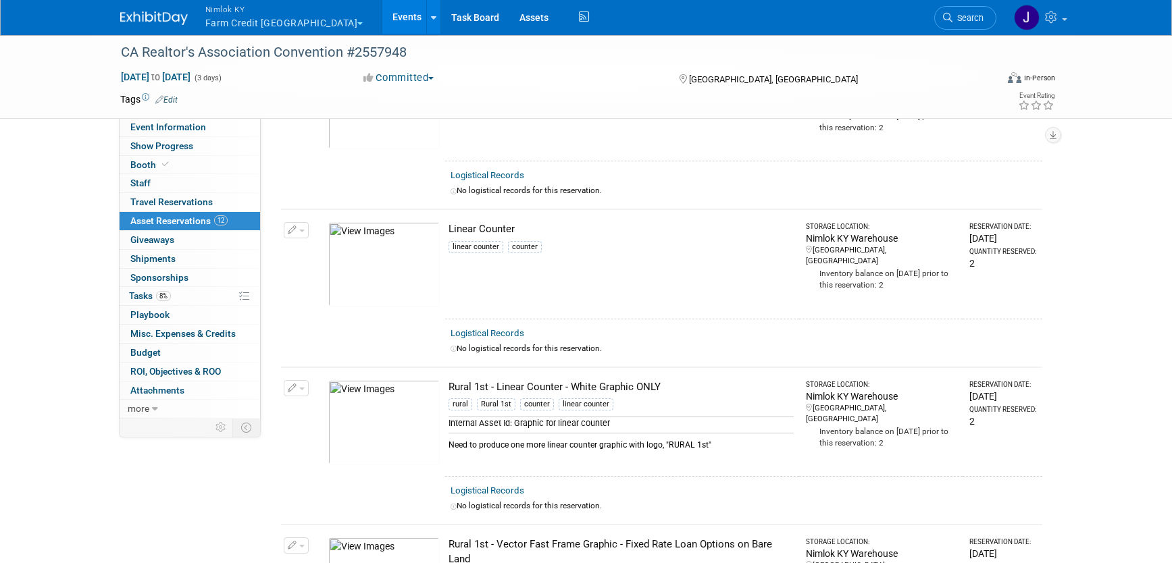
click at [305, 231] on button "button" at bounding box center [296, 230] width 25 height 16
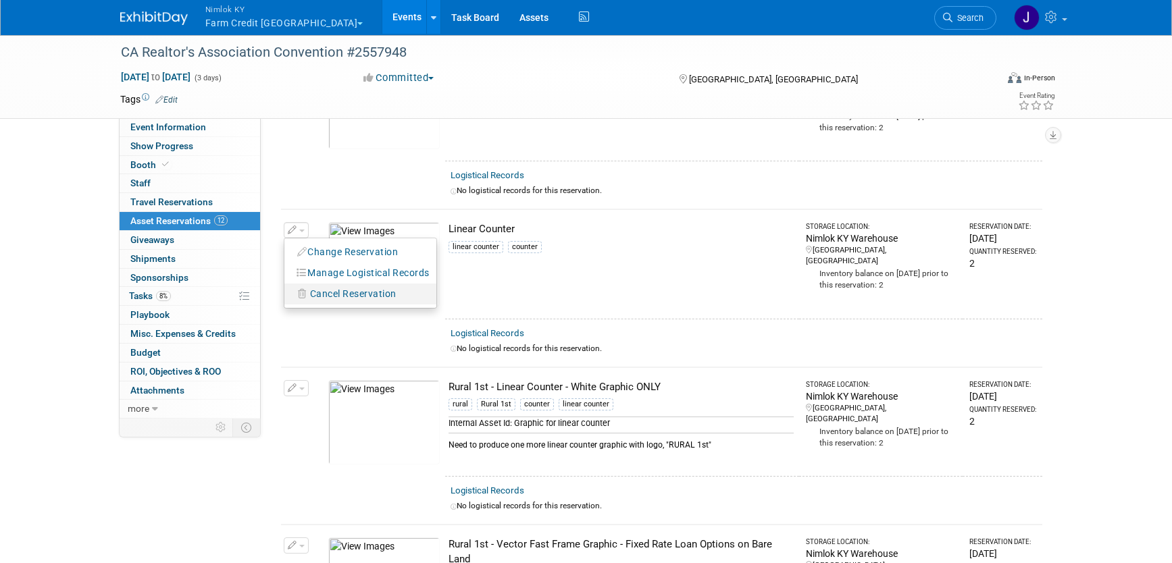
click at [362, 301] on button "Cancel Reservation" at bounding box center [347, 294] width 112 height 18
click at [448, 306] on link "Yes" at bounding box center [452, 305] width 39 height 22
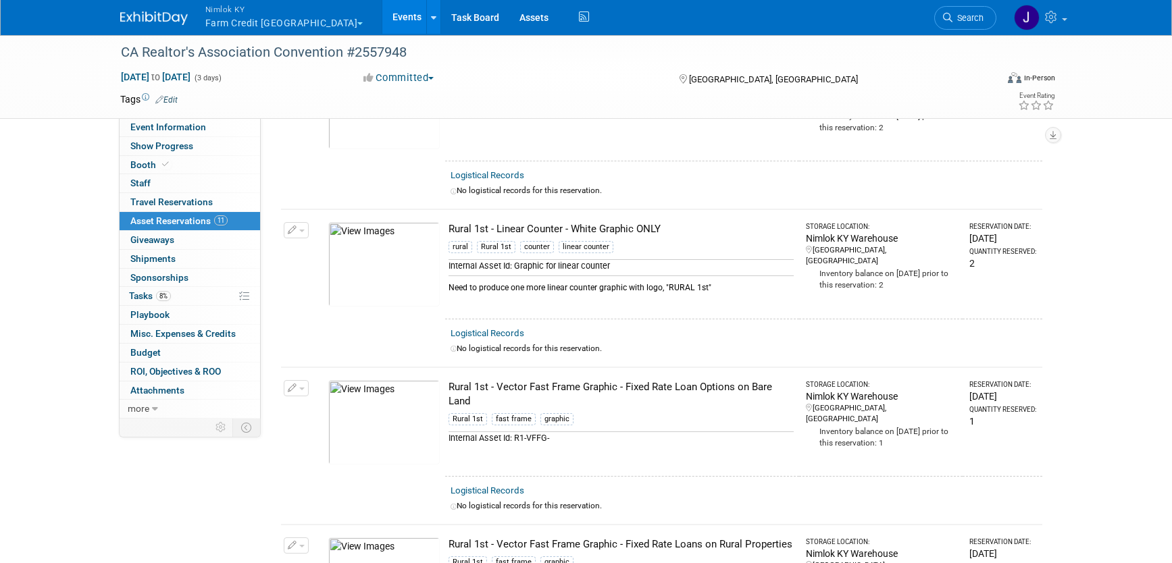
click at [302, 231] on span "button" at bounding box center [301, 231] width 5 height 3
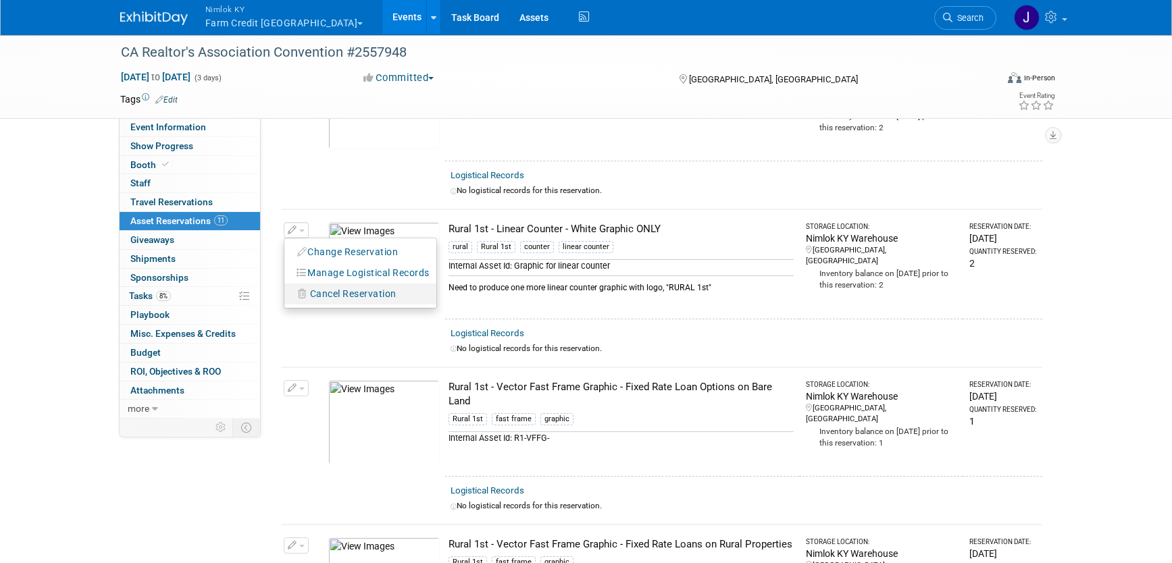
click at [355, 292] on span "Cancel Reservation" at bounding box center [353, 293] width 86 height 11
click at [460, 305] on link "Yes" at bounding box center [452, 305] width 39 height 22
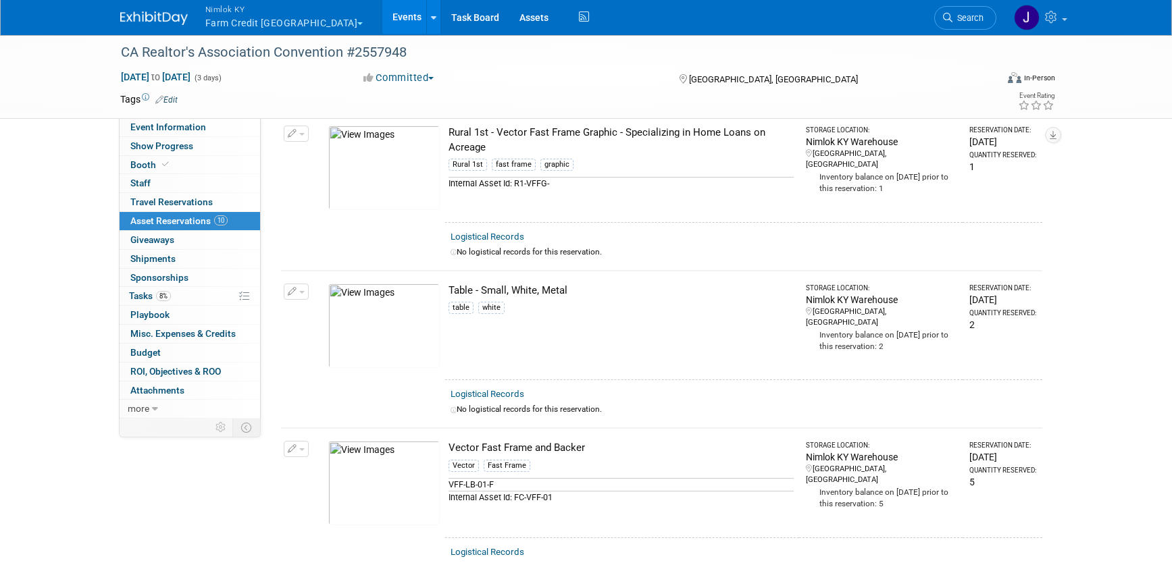
scroll to position [1179, 0]
click at [303, 299] on td "Change Reservation Manage Logistical Records" at bounding box center [296, 323] width 31 height 109
click at [303, 297] on button "button" at bounding box center [296, 290] width 25 height 16
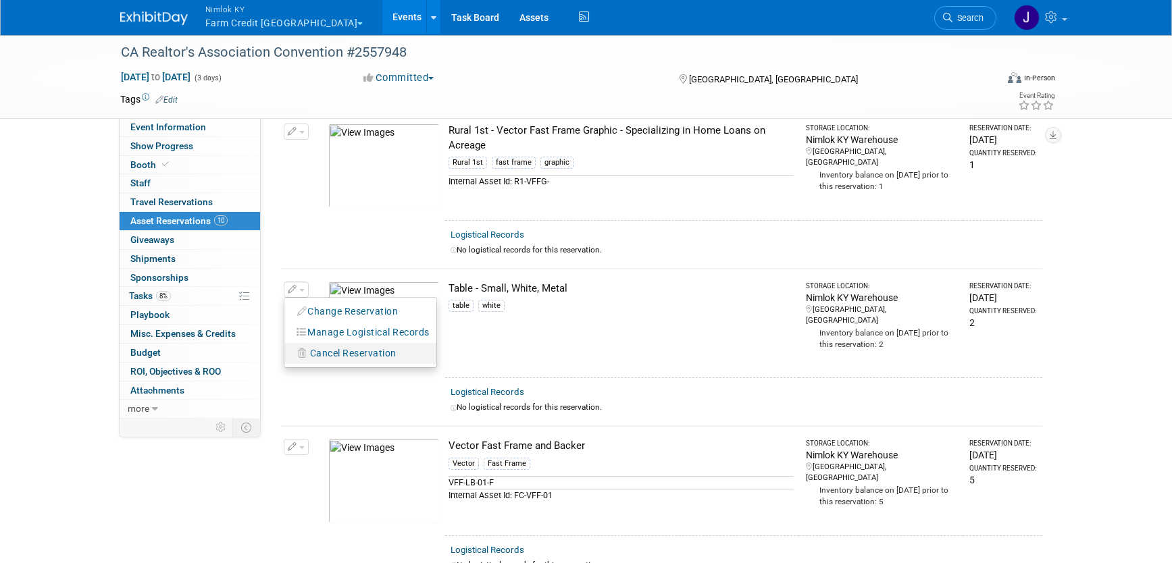
click at [332, 351] on span "Cancel Reservation" at bounding box center [353, 353] width 86 height 11
click at [448, 369] on link "Yes" at bounding box center [452, 365] width 39 height 22
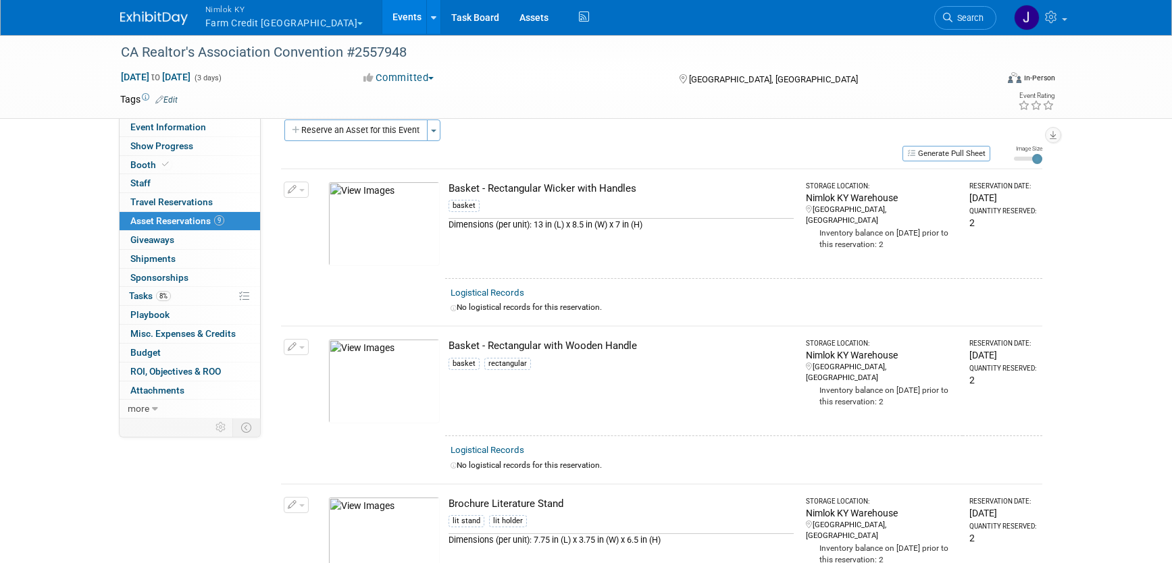
scroll to position [0, 0]
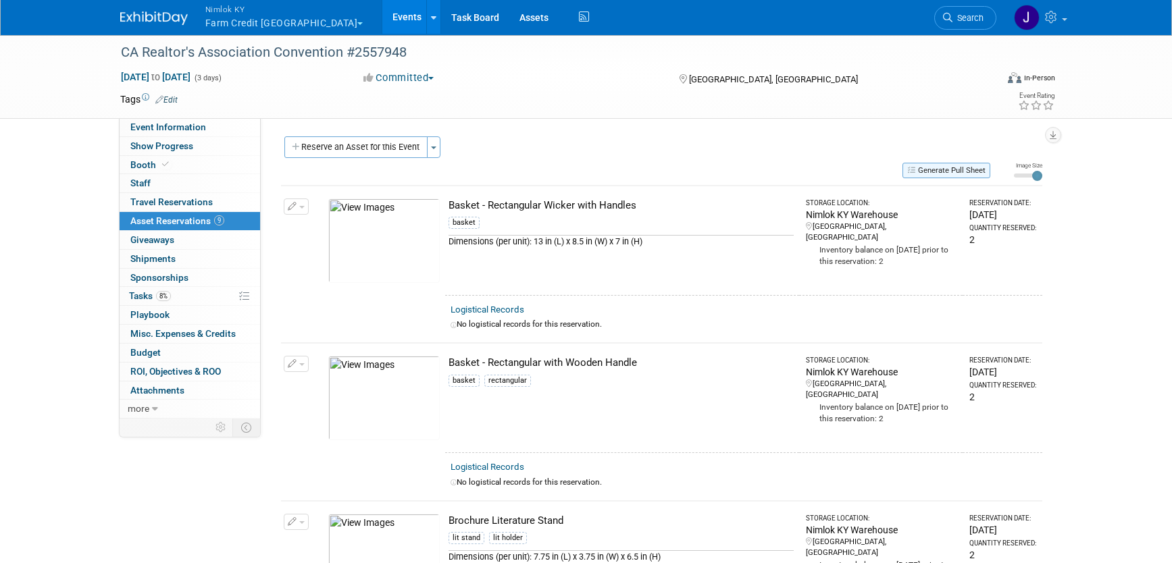
click at [941, 176] on button "Generate Pull Sheet" at bounding box center [946, 171] width 88 height 16
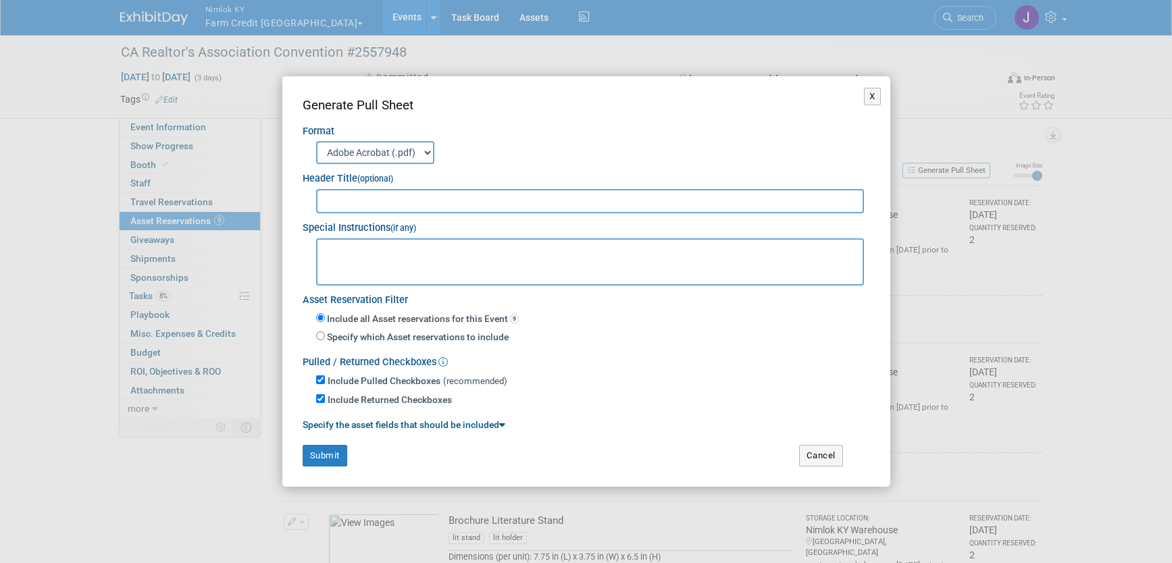
click at [667, 201] on input "text" at bounding box center [590, 201] width 548 height 24
type input "2557948"
click at [331, 458] on button "Submit" at bounding box center [325, 456] width 45 height 22
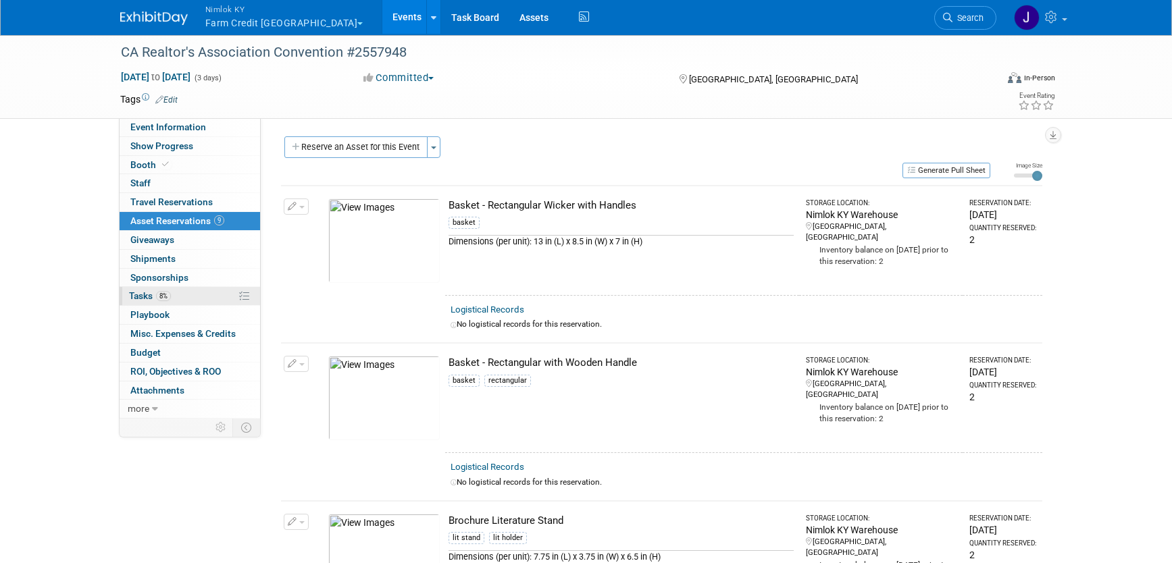
click at [174, 296] on link "8% Tasks 8%" at bounding box center [190, 296] width 140 height 18
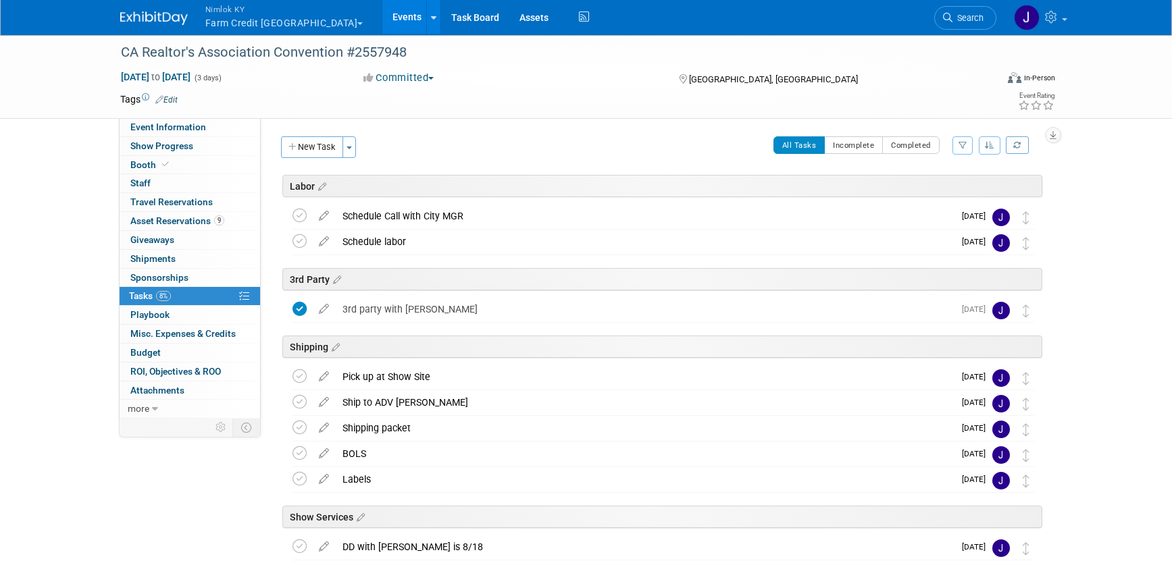
click at [259, 26] on button "Nimlok KY Farm Credit Mid America" at bounding box center [292, 17] width 176 height 35
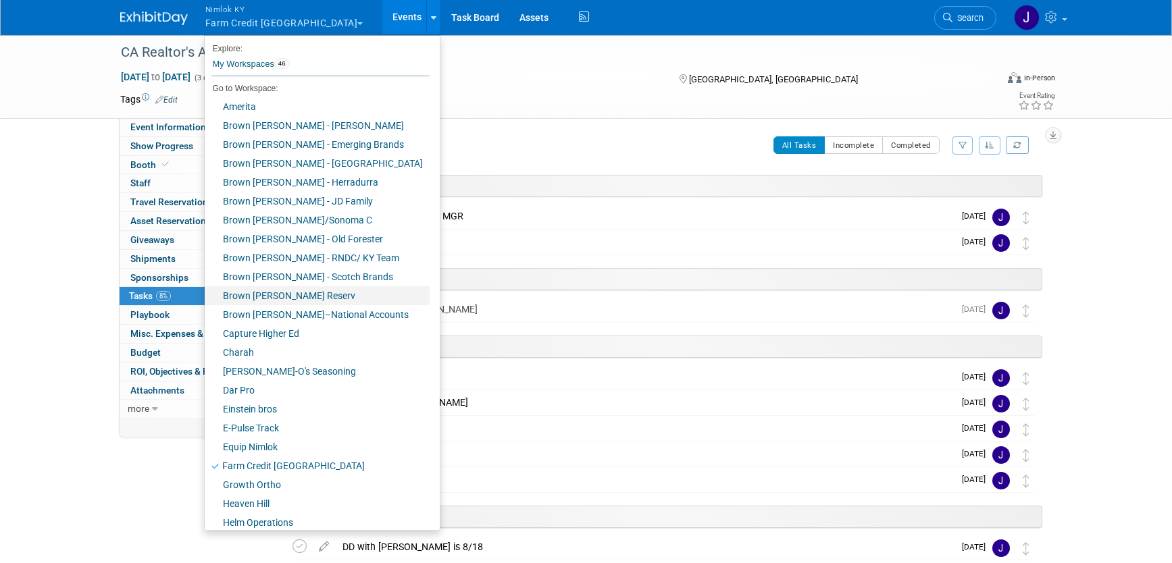
scroll to position [442, 0]
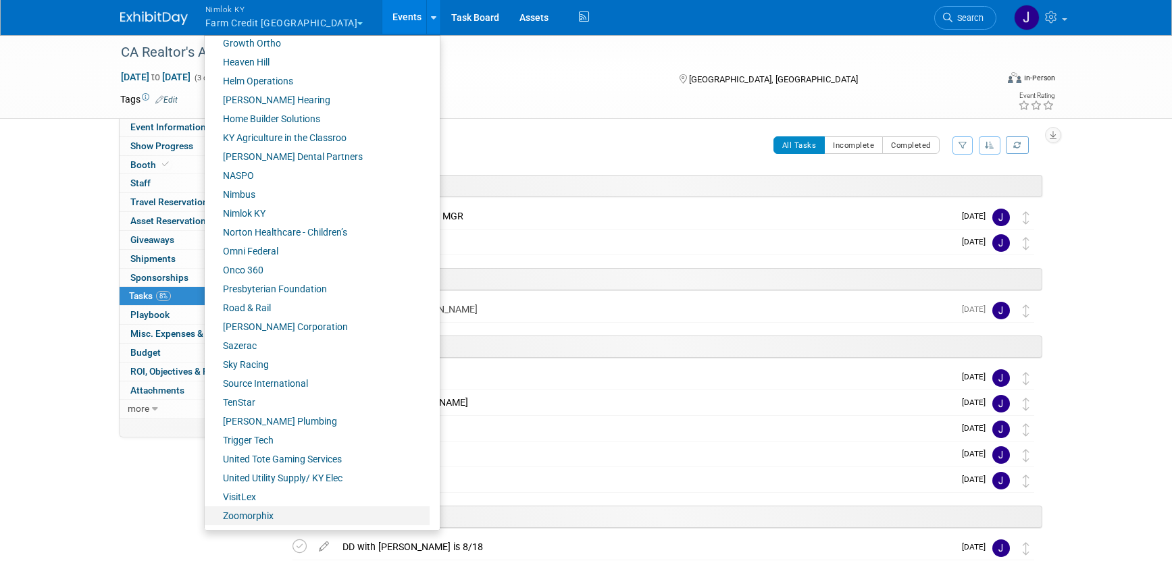
click at [258, 518] on link "Zoomorphix" at bounding box center [317, 516] width 225 height 19
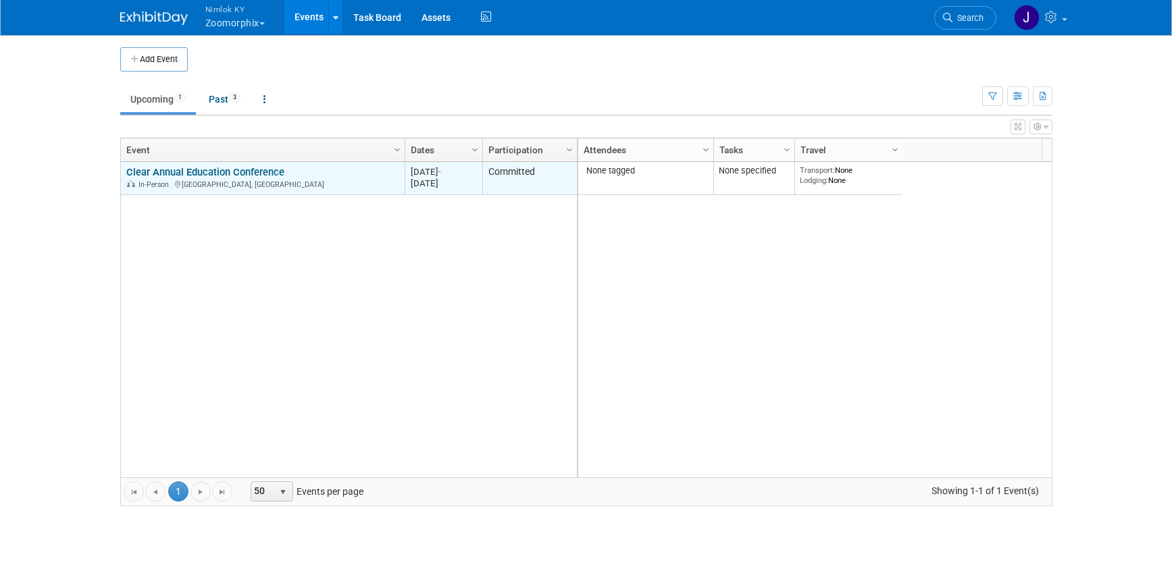
click at [259, 176] on link "Clear Annual Education Conference" at bounding box center [205, 172] width 158 height 12
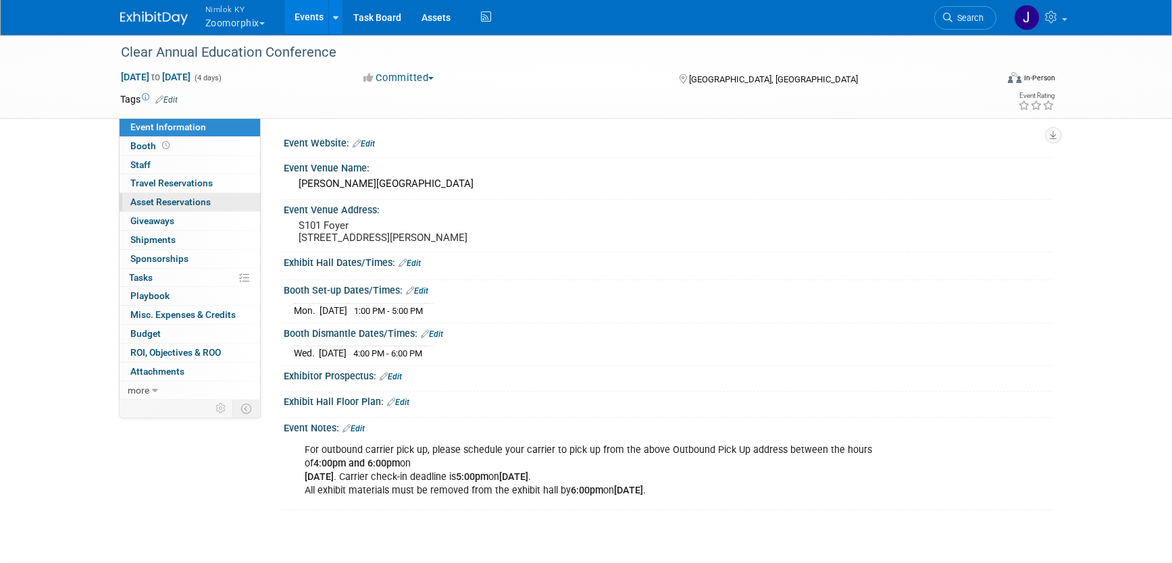
click at [209, 208] on link "0 Asset Reservations 0" at bounding box center [190, 202] width 140 height 18
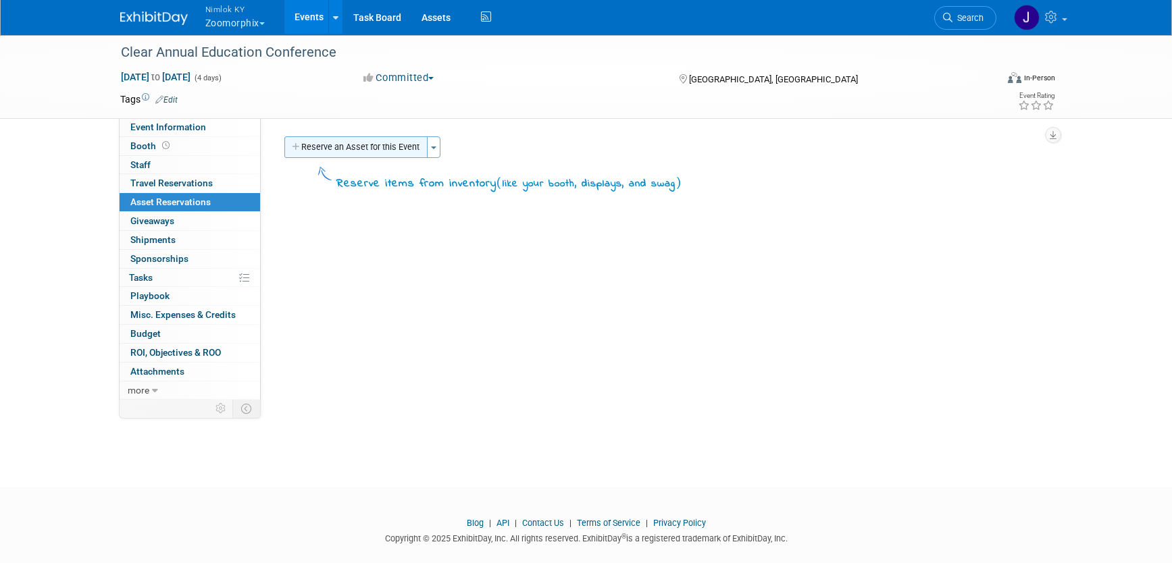
click at [362, 151] on button "Reserve an Asset for this Event" at bounding box center [355, 147] width 143 height 22
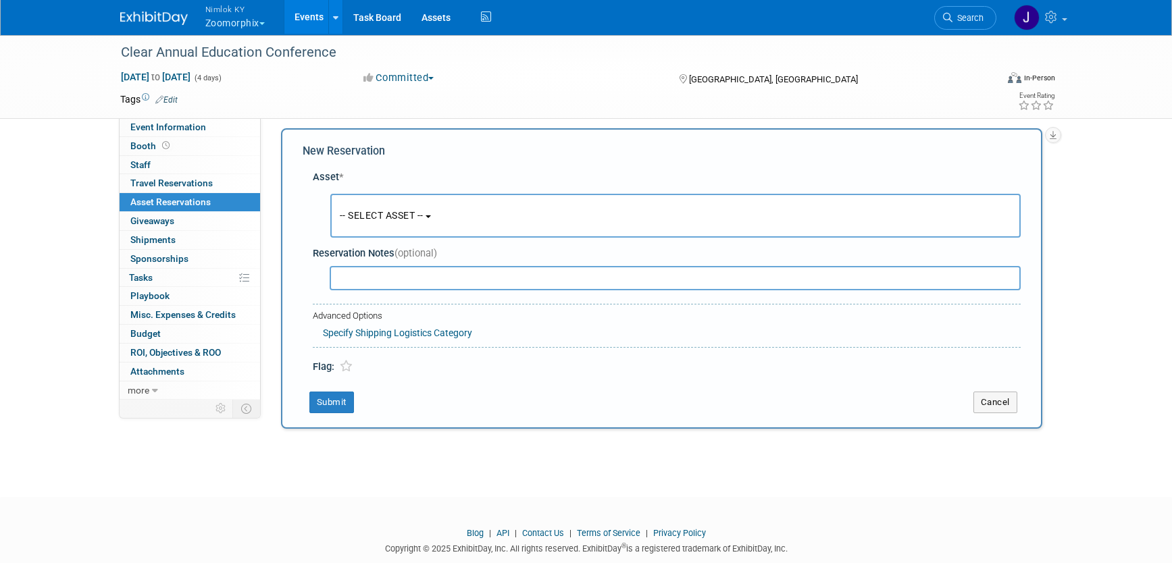
scroll to position [13, 0]
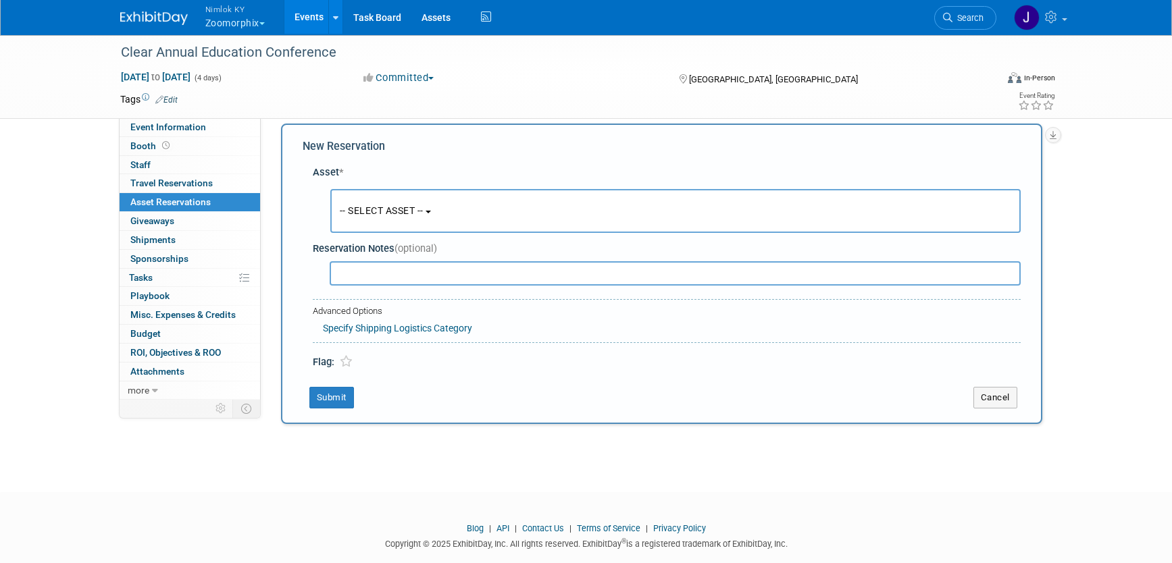
click at [363, 204] on button "-- SELECT ASSET --" at bounding box center [675, 211] width 690 height 44
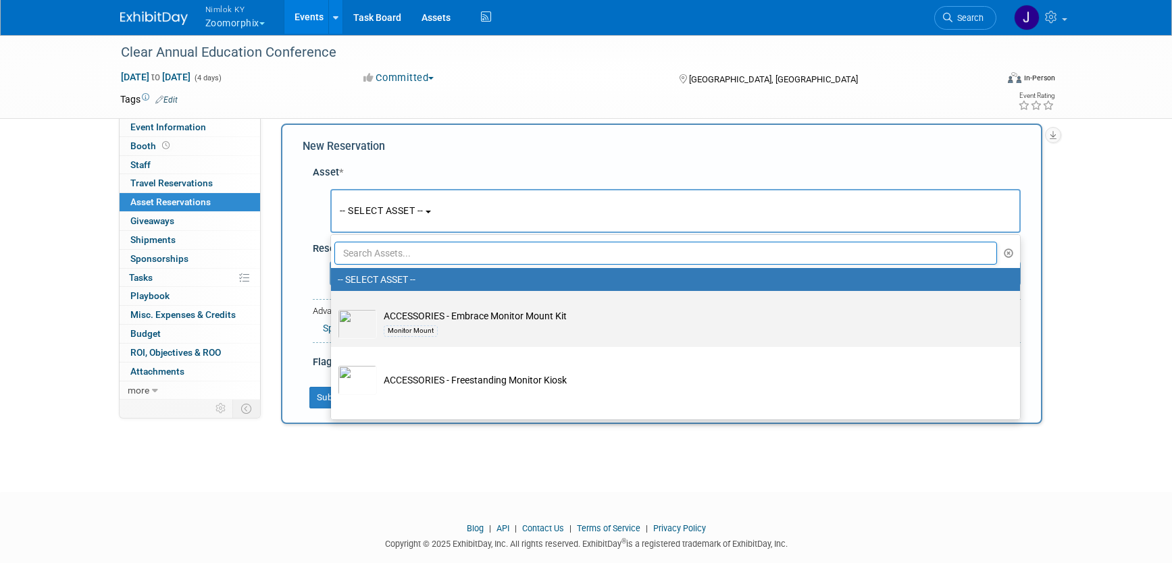
scroll to position [3, 0]
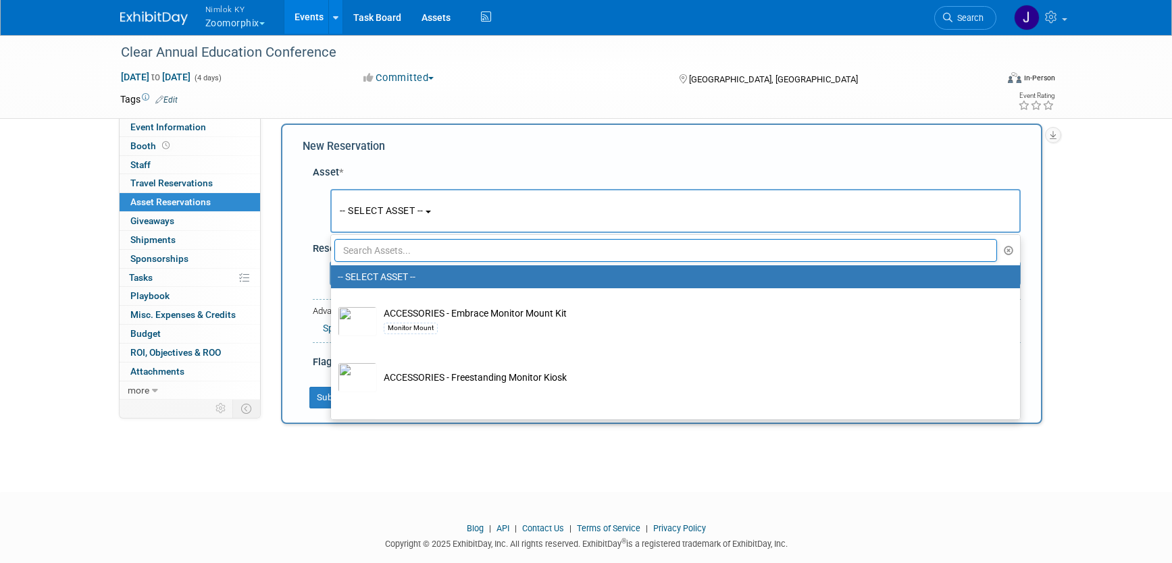
click at [476, 90] on div "Tags Edit" at bounding box center [508, 99] width 776 height 18
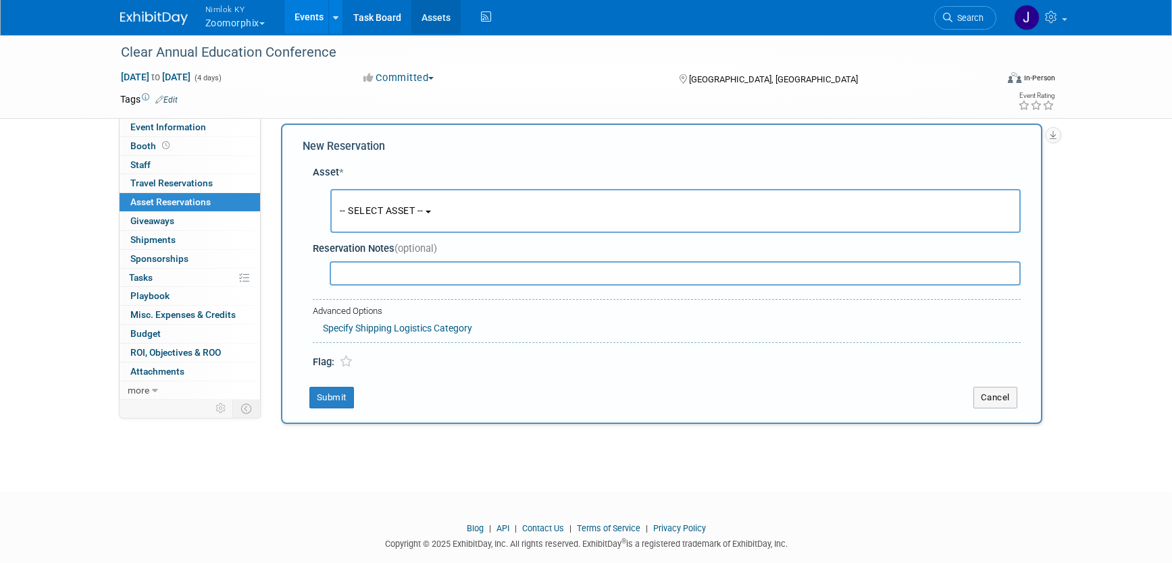
click at [443, 9] on link "Assets" at bounding box center [435, 17] width 49 height 34
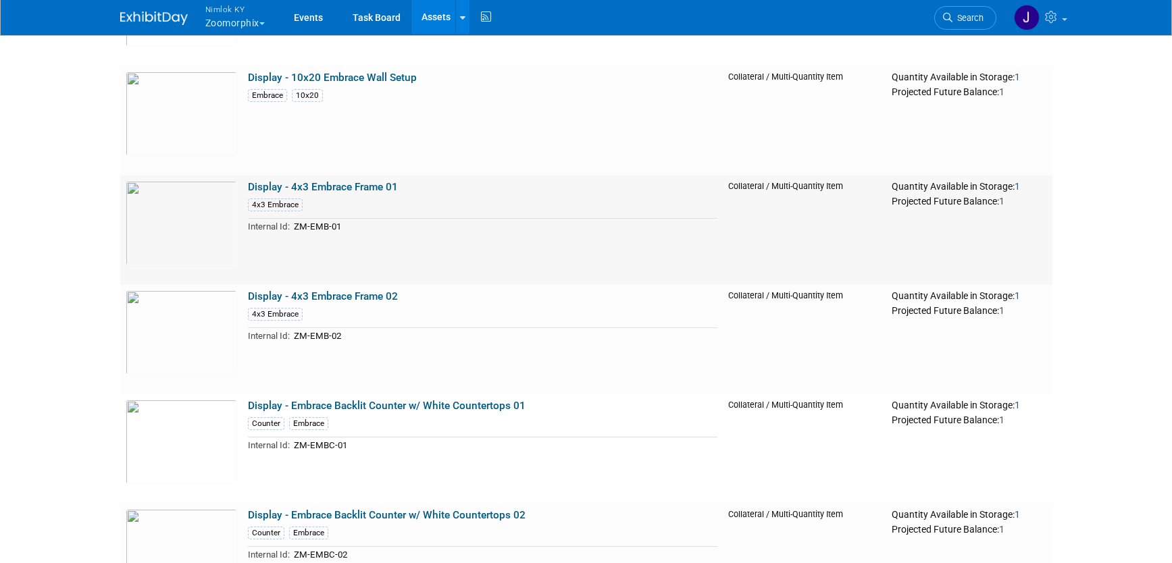
scroll to position [711, 0]
